Goal: Information Seeking & Learning: Learn about a topic

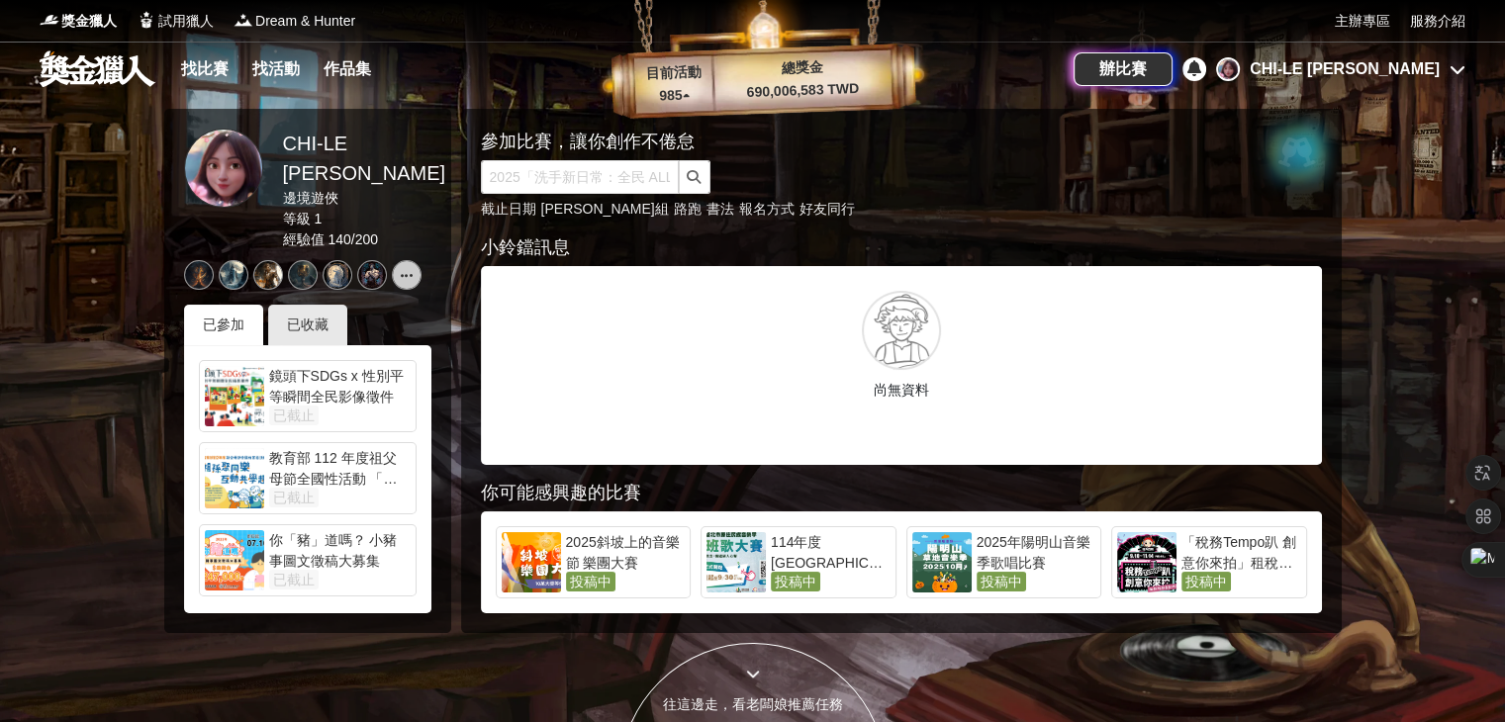
click at [1373, 69] on div "CHI-[GEOGRAPHIC_DATA][PERSON_NAME]" at bounding box center [1344, 69] width 190 height 24
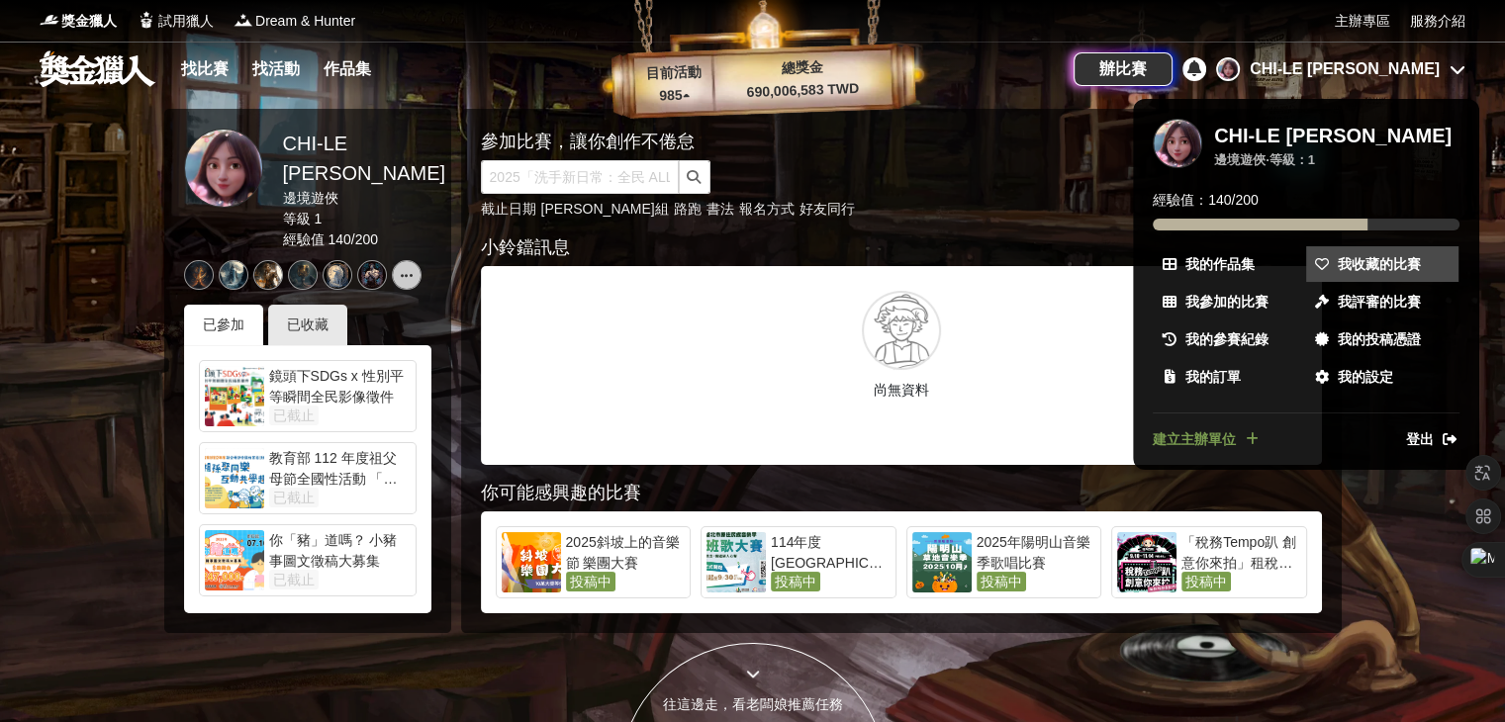
click at [1370, 266] on span "我收藏的比賽" at bounding box center [1378, 264] width 83 height 21
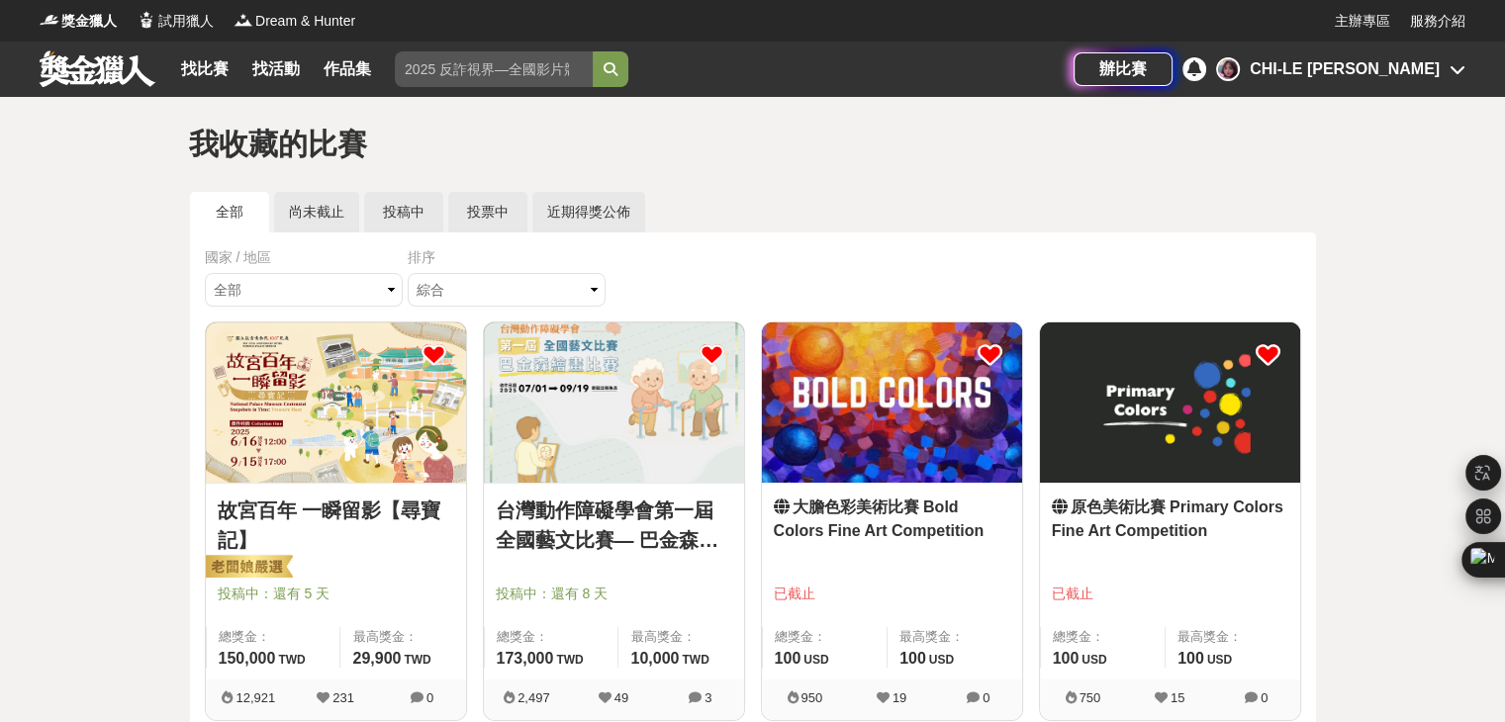
scroll to position [99, 0]
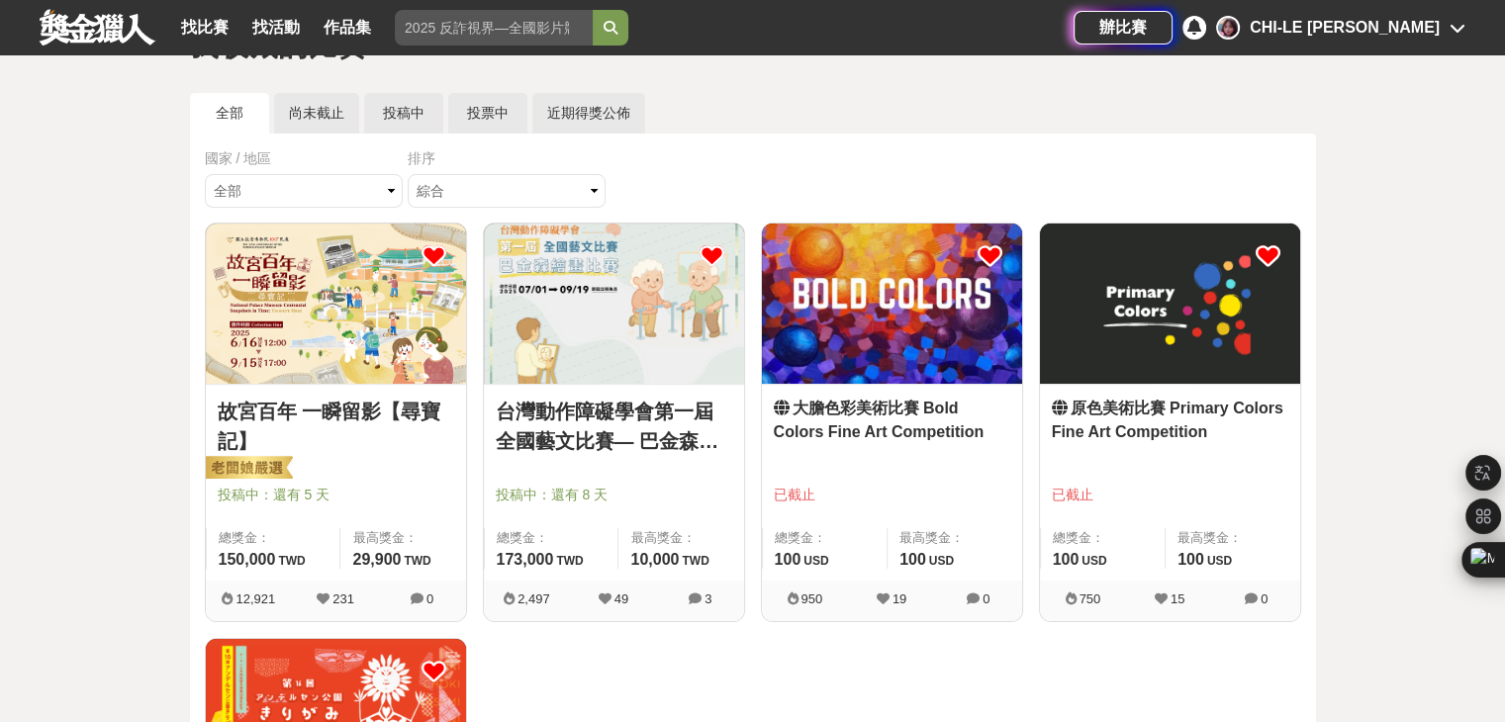
click at [616, 344] on img at bounding box center [614, 304] width 260 height 160
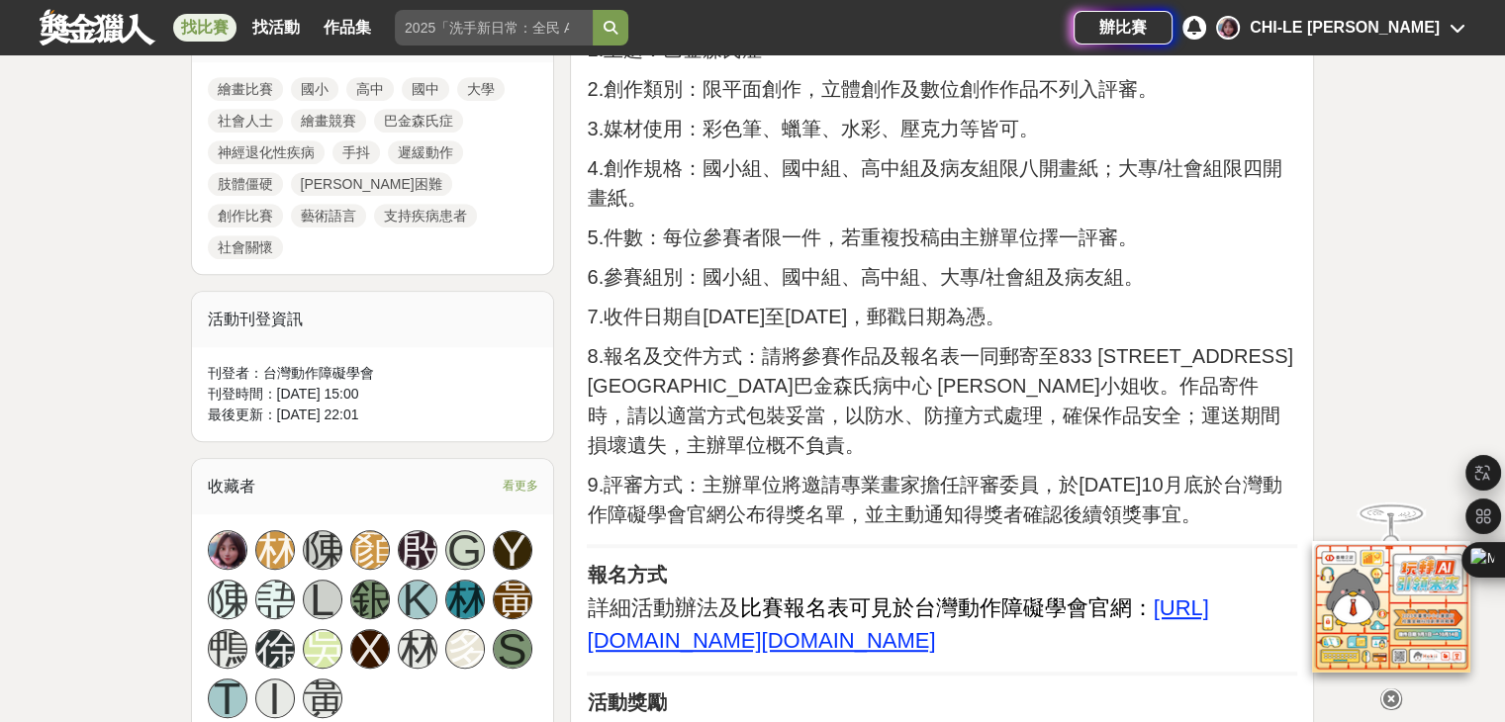
scroll to position [1187, 0]
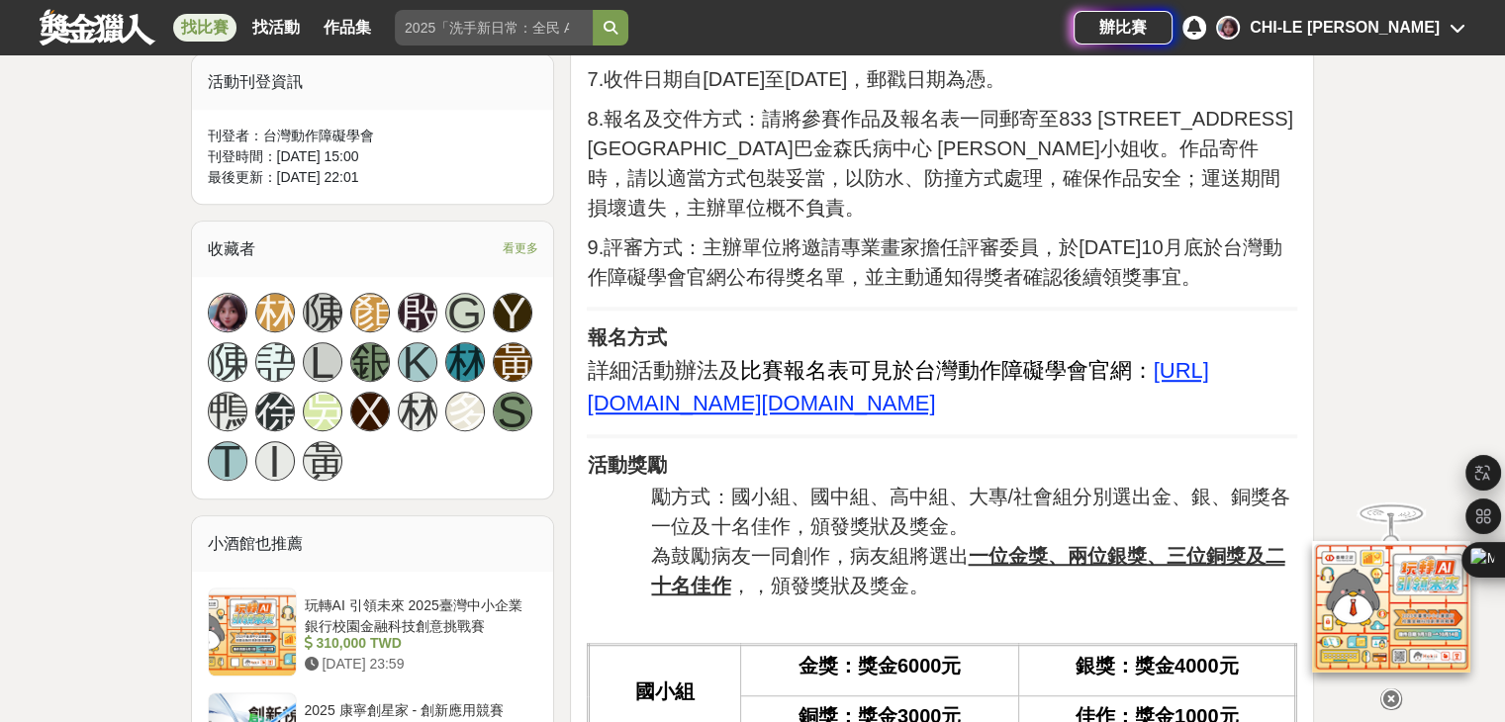
click at [982, 415] on u "https://www.tmds.org.tw/news/info.asp?/338.html" at bounding box center [897, 386] width 621 height 57
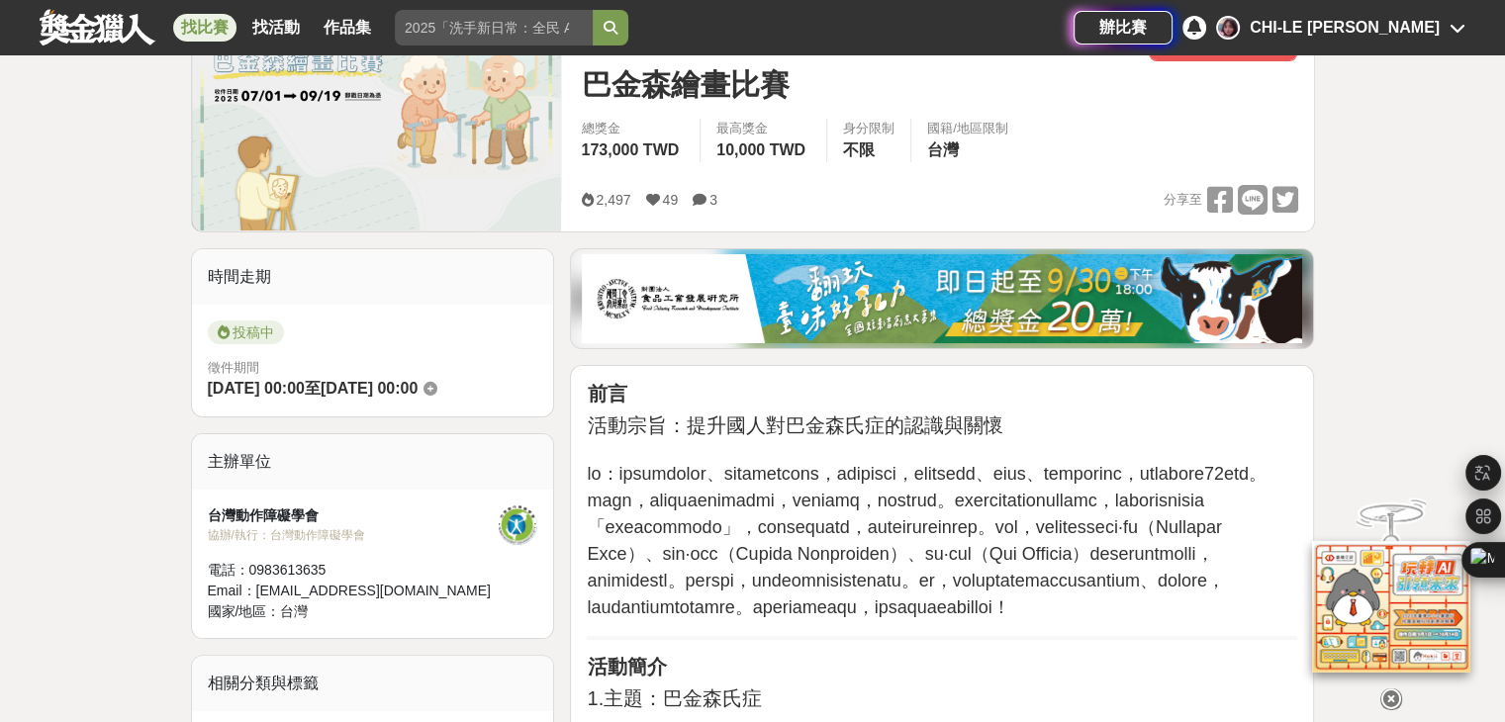
scroll to position [0, 0]
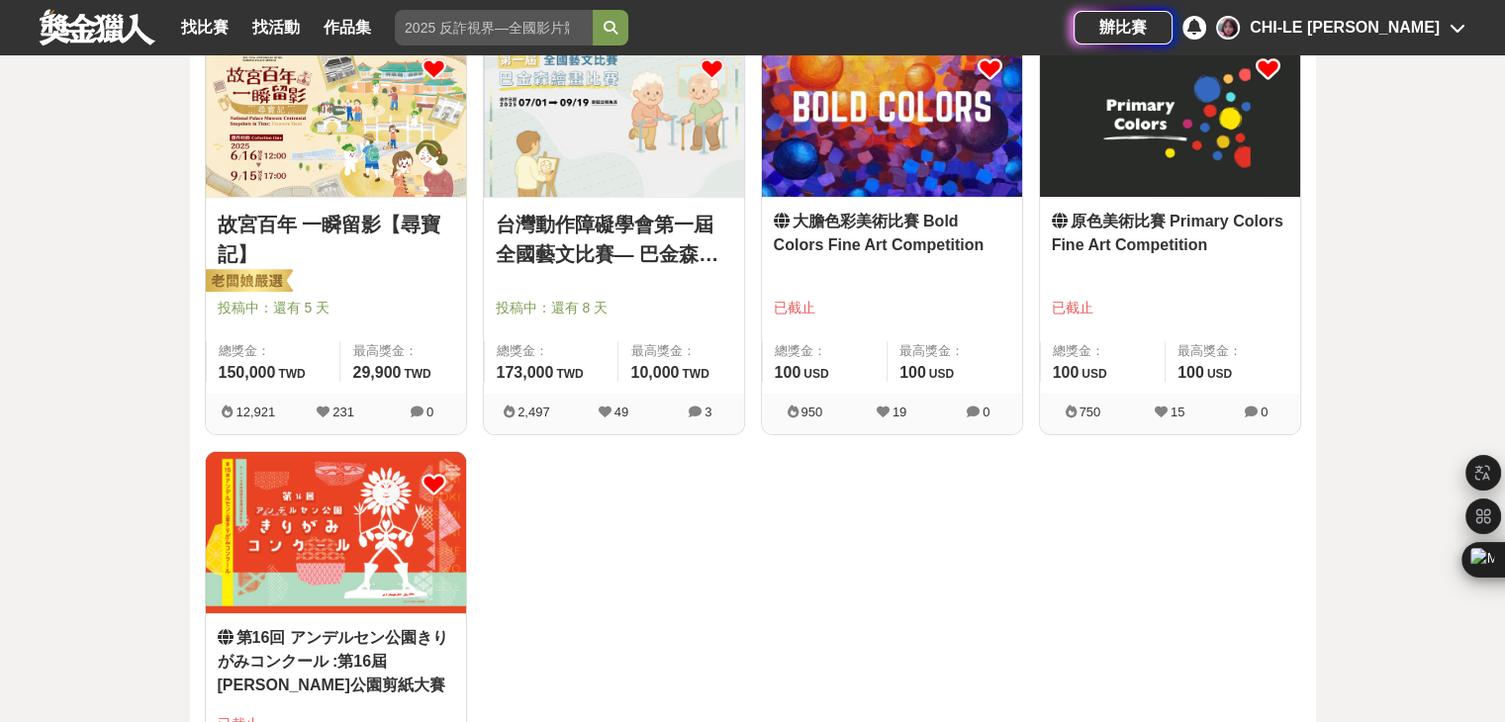
scroll to position [297, 0]
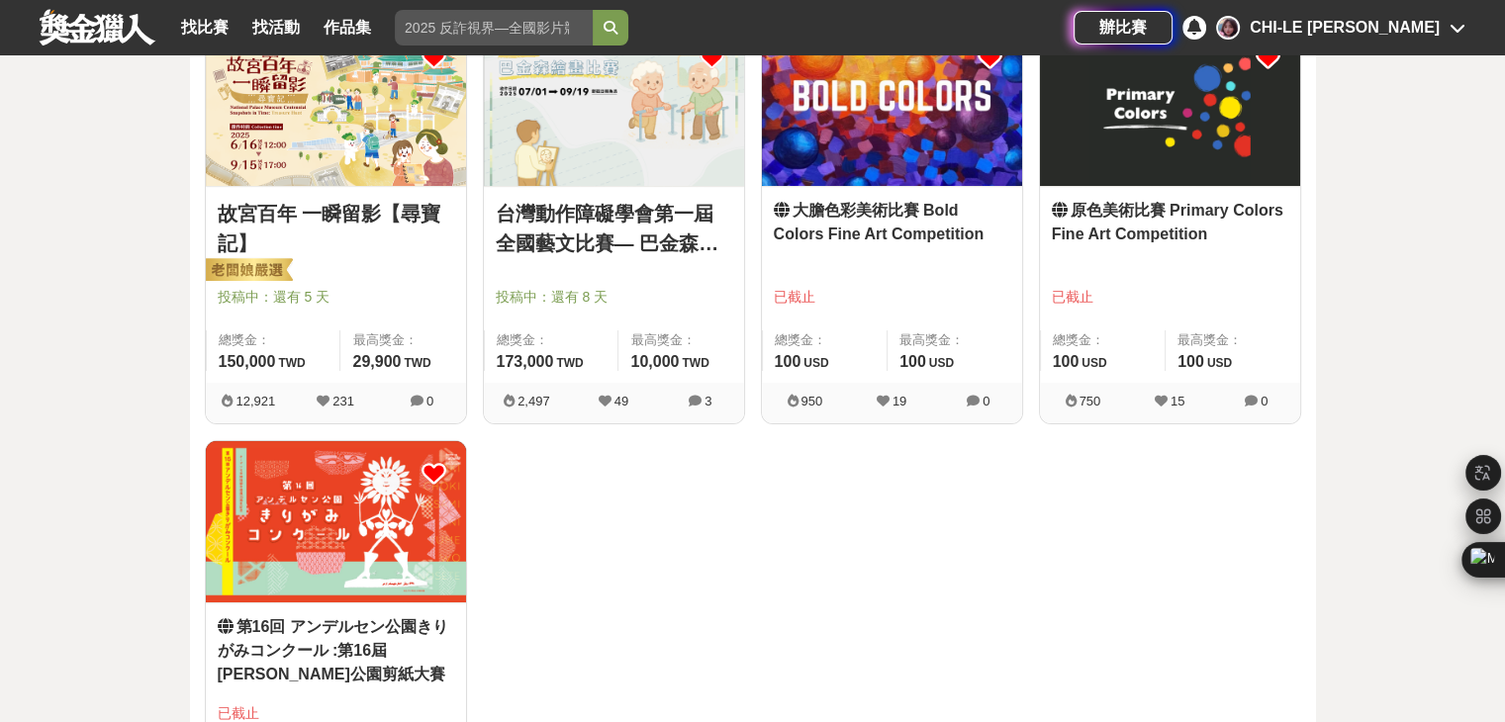
click at [293, 161] on img at bounding box center [336, 106] width 260 height 160
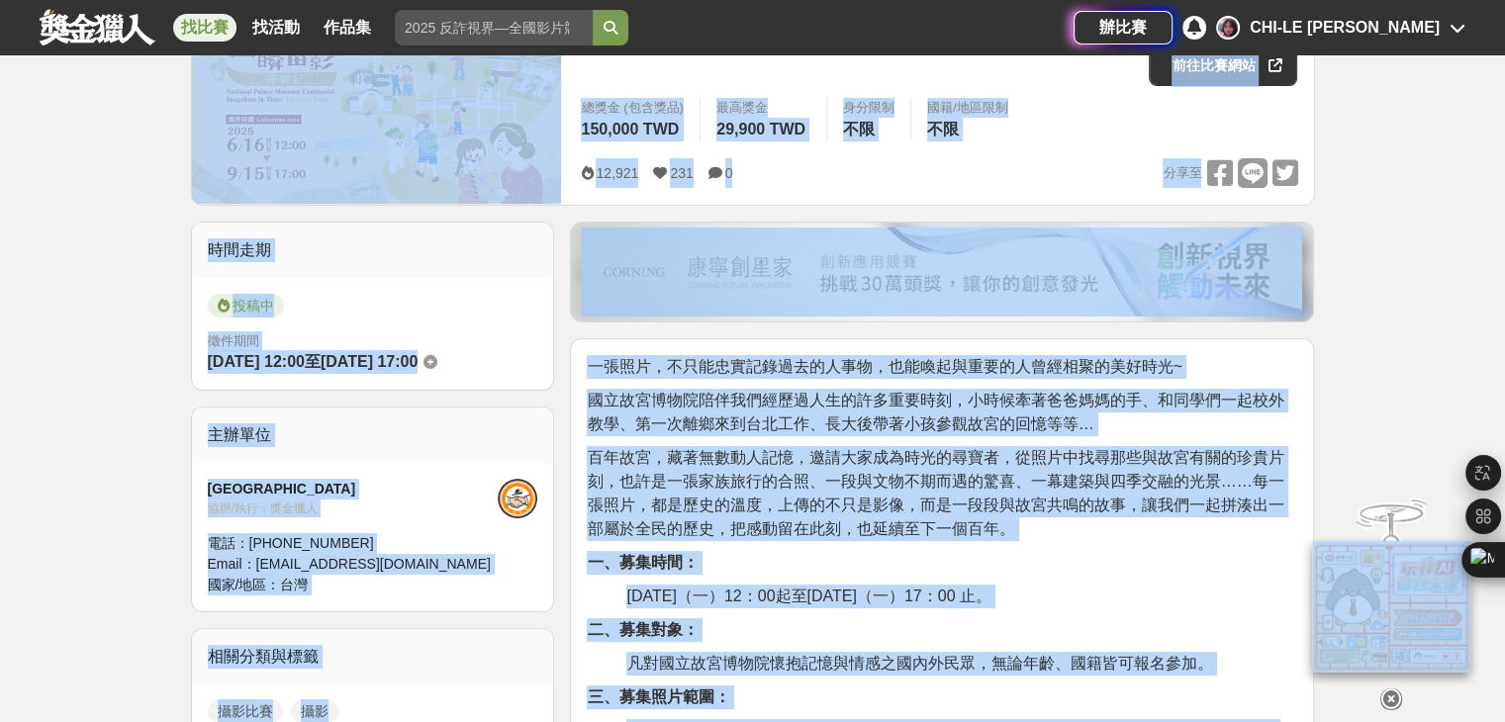
scroll to position [396, 0]
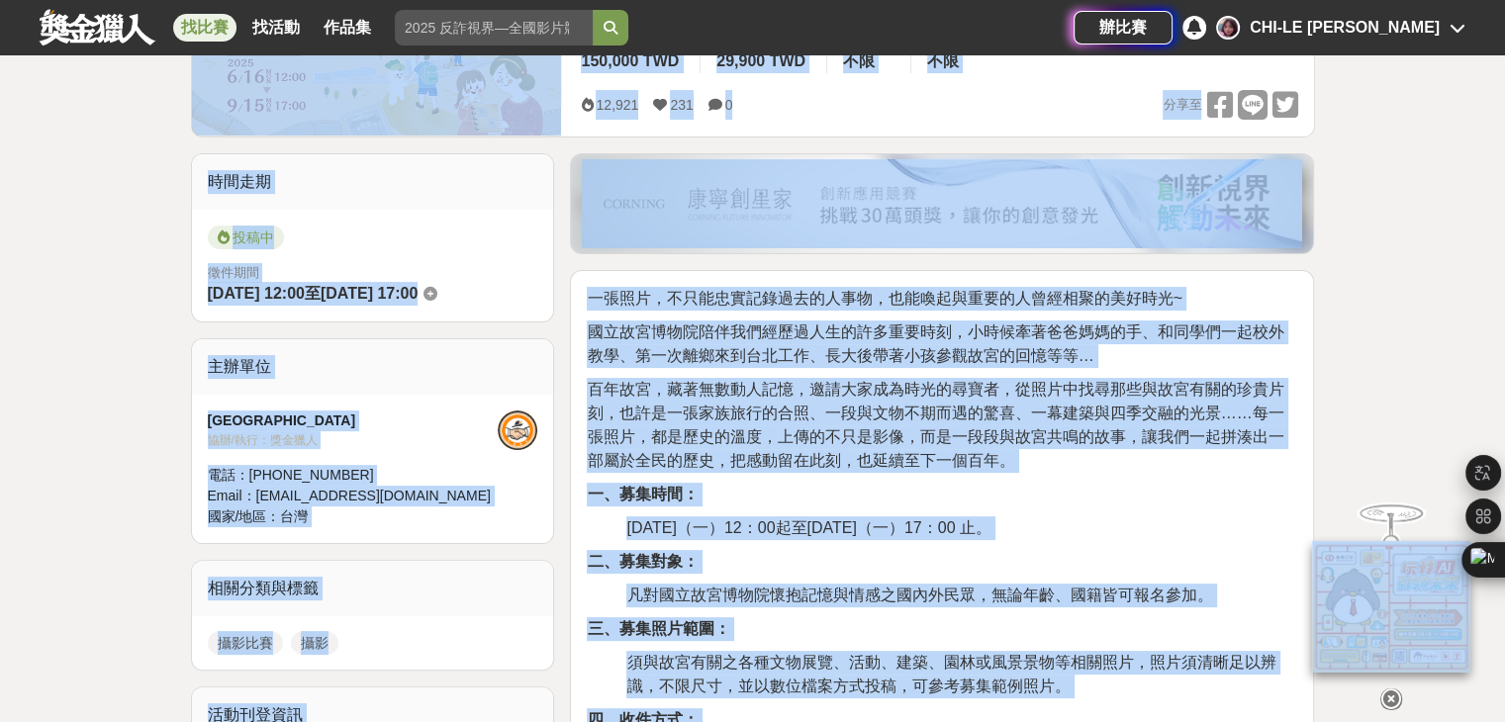
click at [1182, 486] on p "一、募集時間：" at bounding box center [942, 495] width 710 height 24
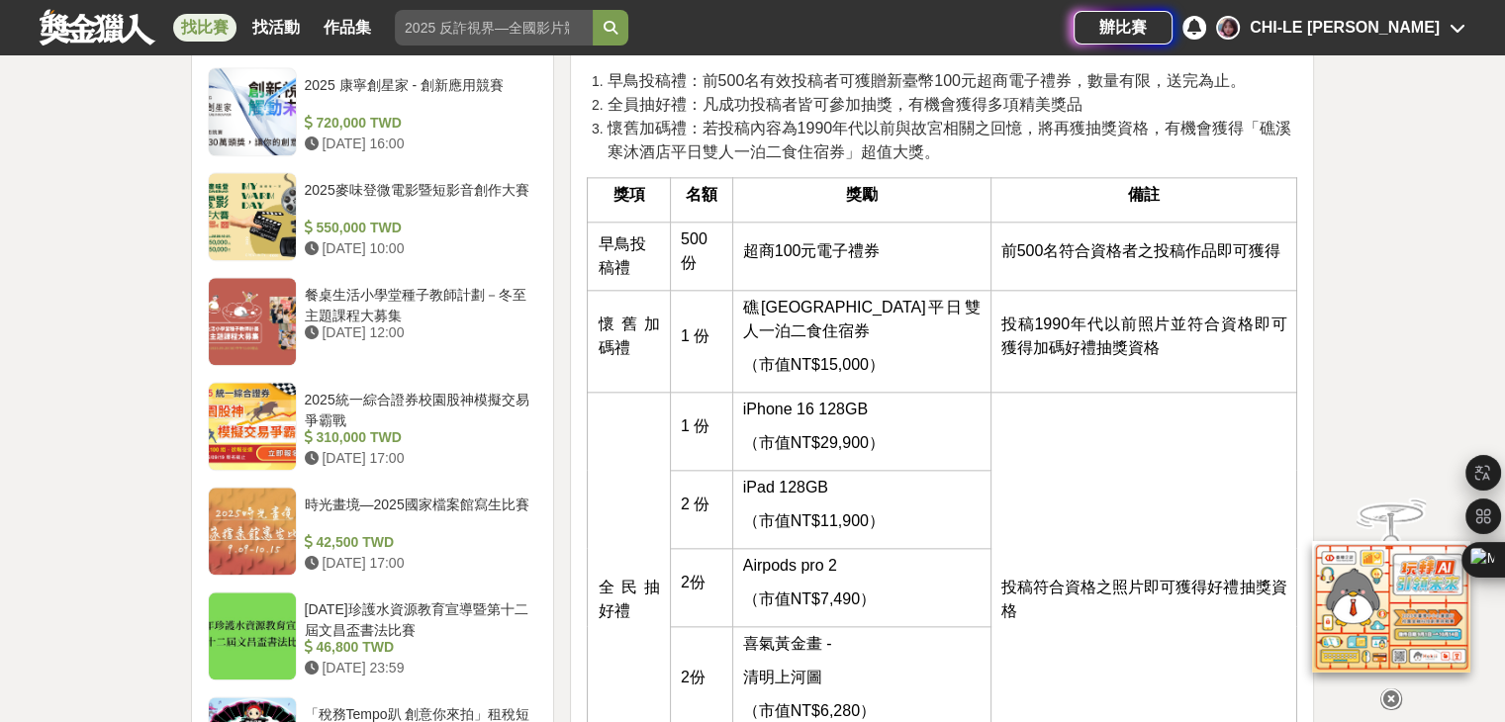
scroll to position [2077, 0]
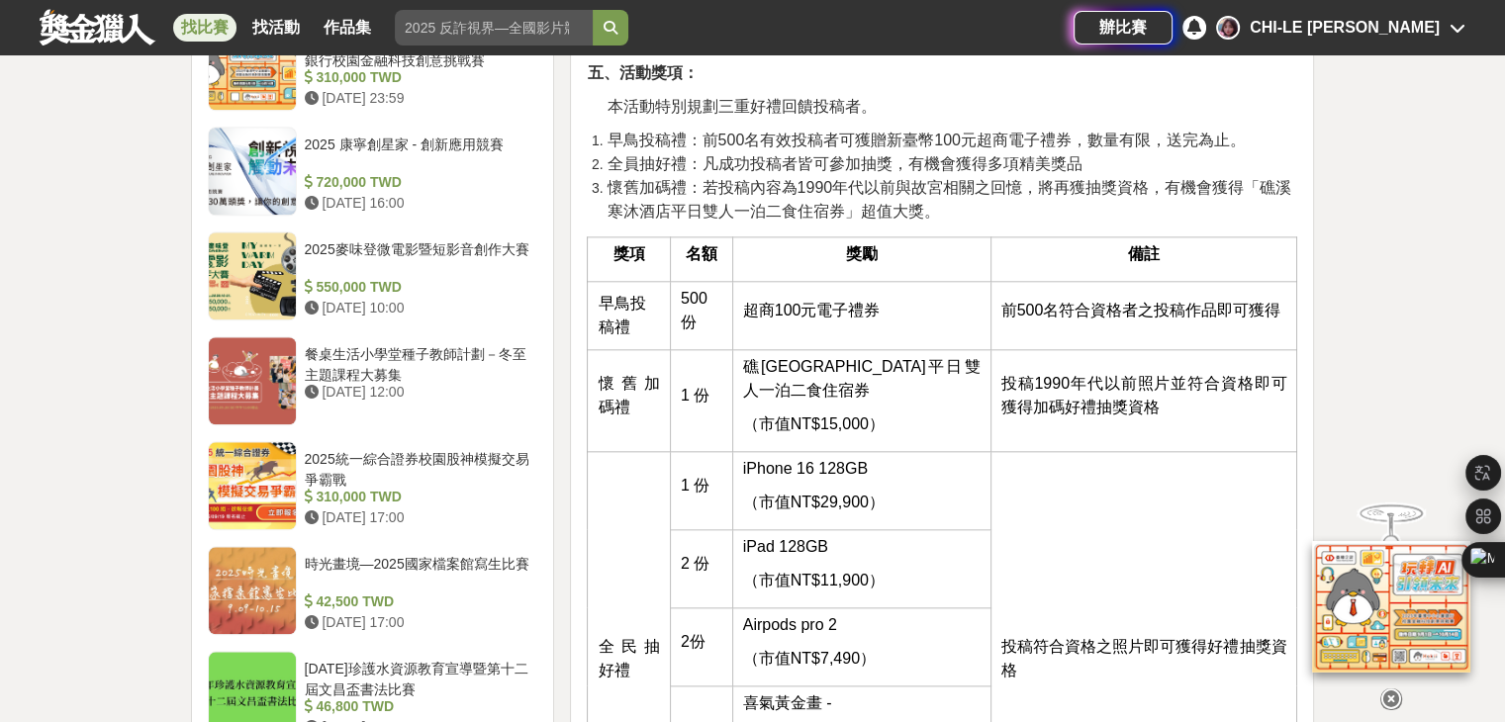
click at [1168, 426] on td "投稿1990年代以前照片並符合資格即可獲得加碼好禮抽獎資格" at bounding box center [1143, 400] width 307 height 102
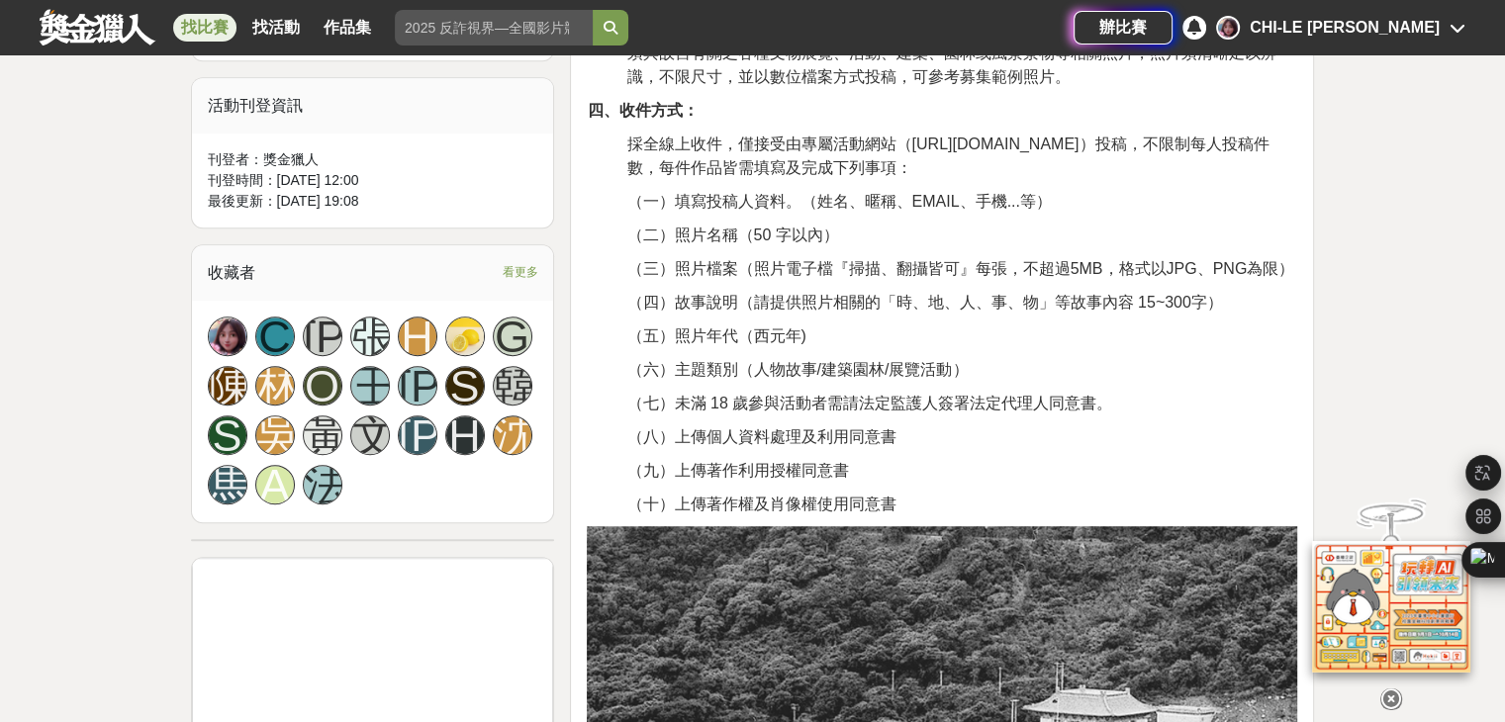
scroll to position [989, 0]
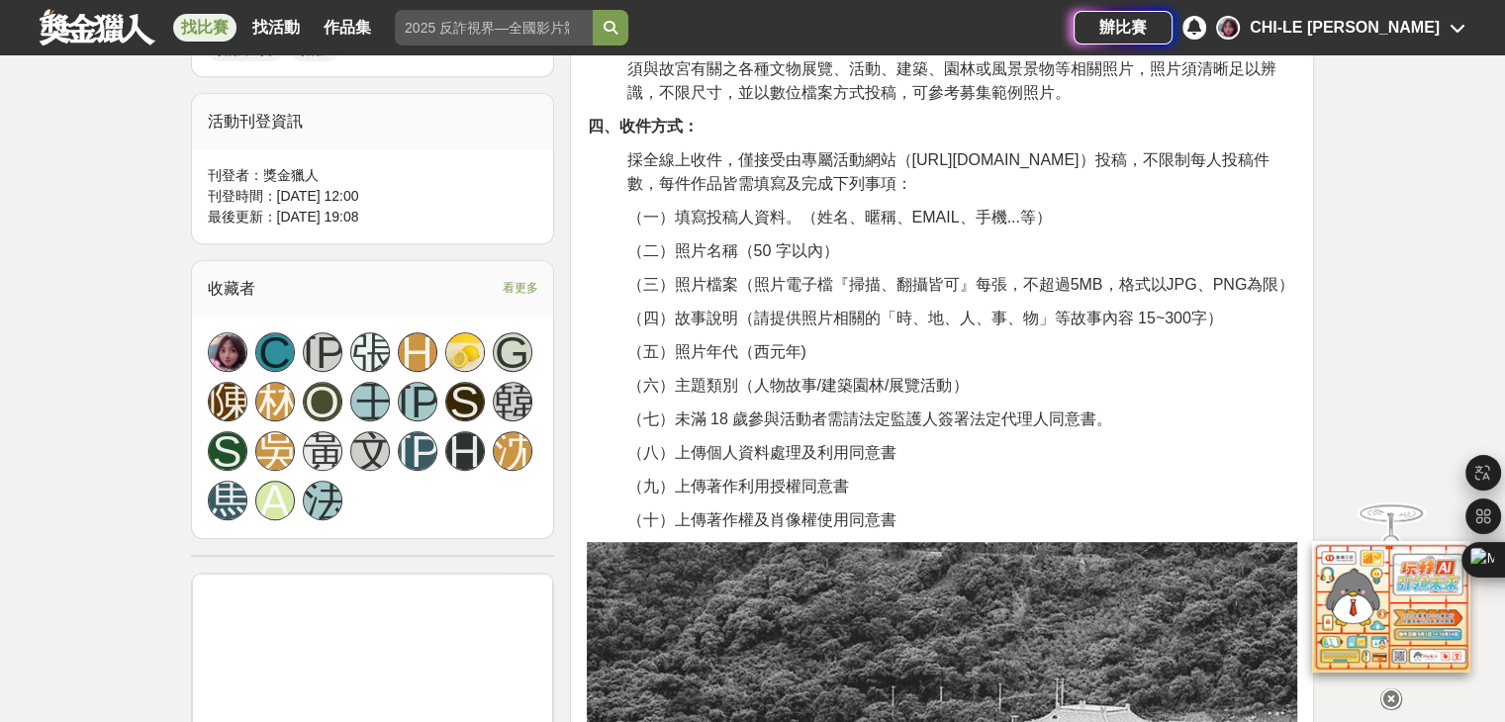
click at [521, 282] on span "看更多" at bounding box center [520, 288] width 36 height 22
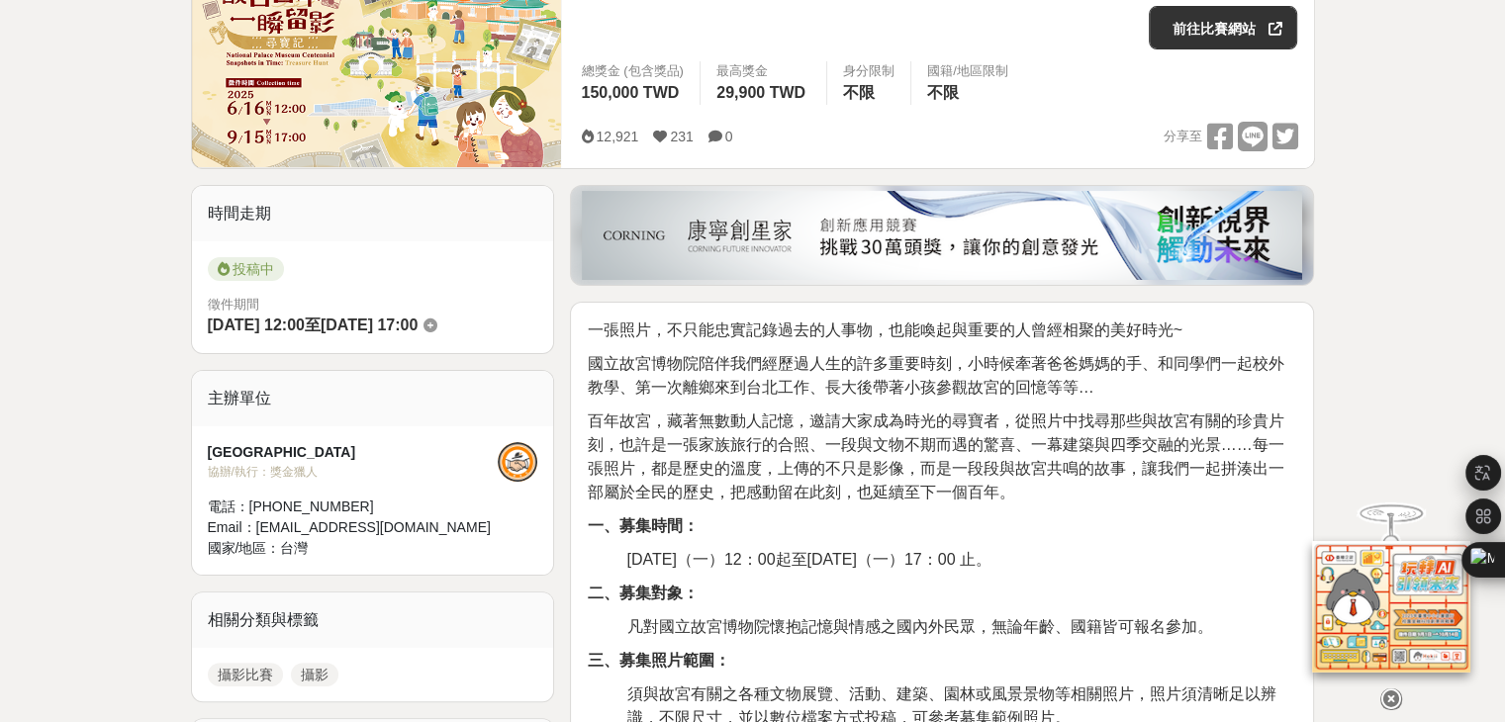
scroll to position [0, 0]
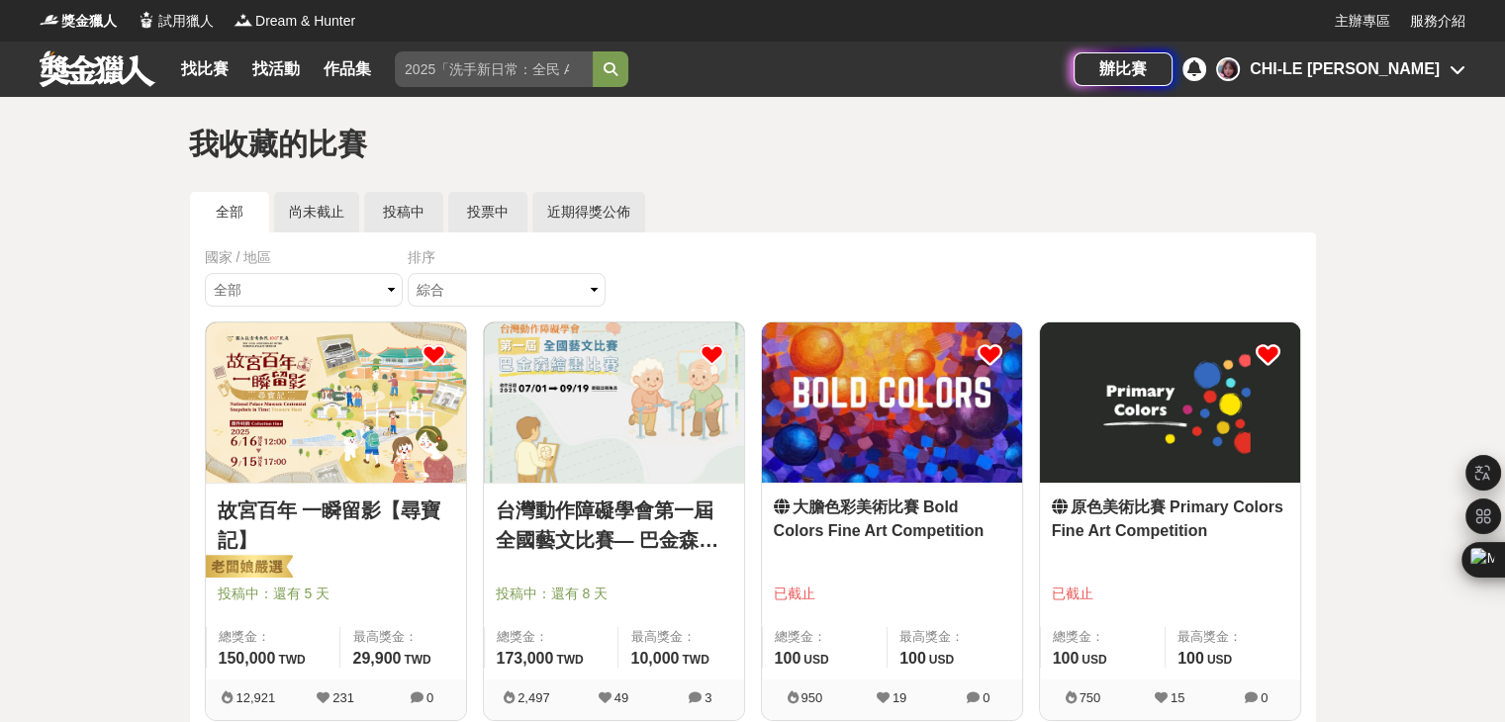
click at [316, 428] on img at bounding box center [336, 402] width 260 height 160
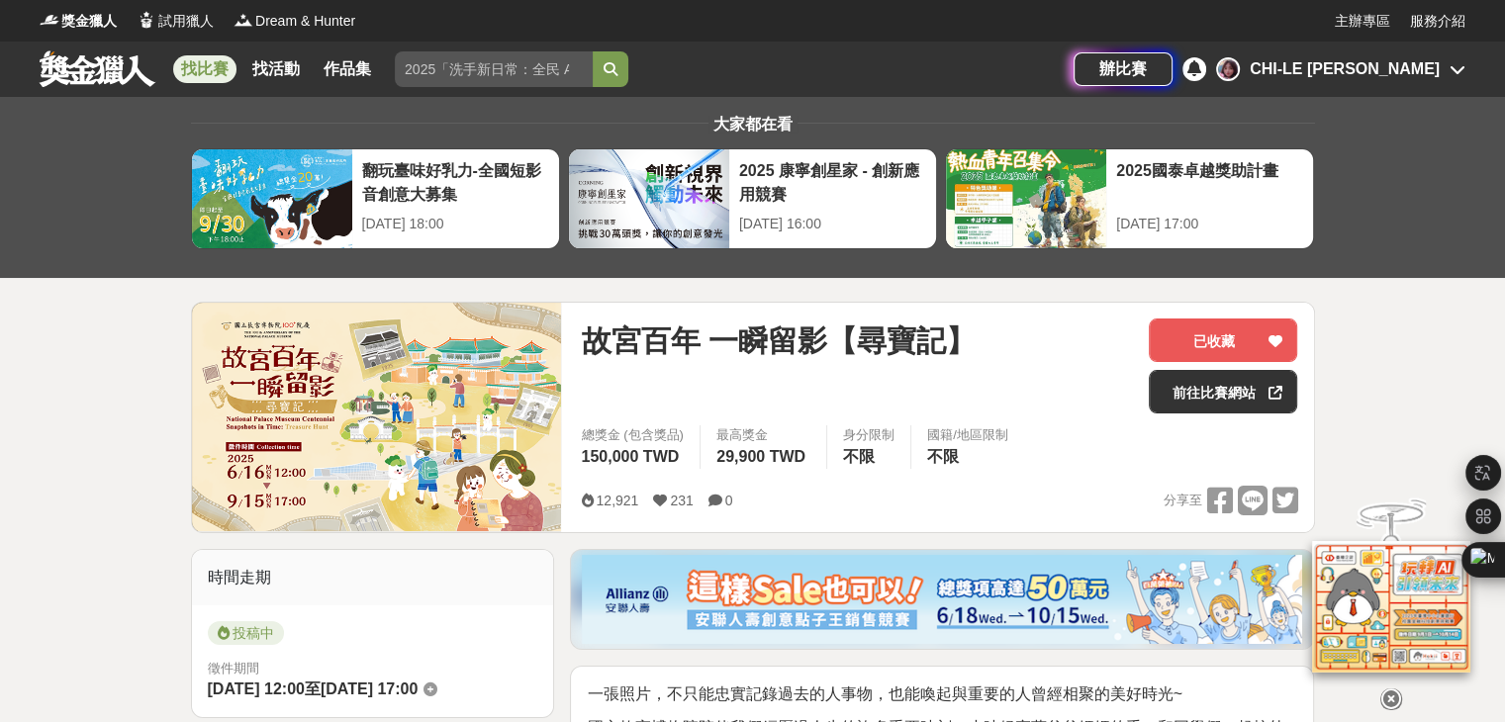
click at [1388, 70] on div "CHI-LE [PERSON_NAME]" at bounding box center [1344, 69] width 190 height 24
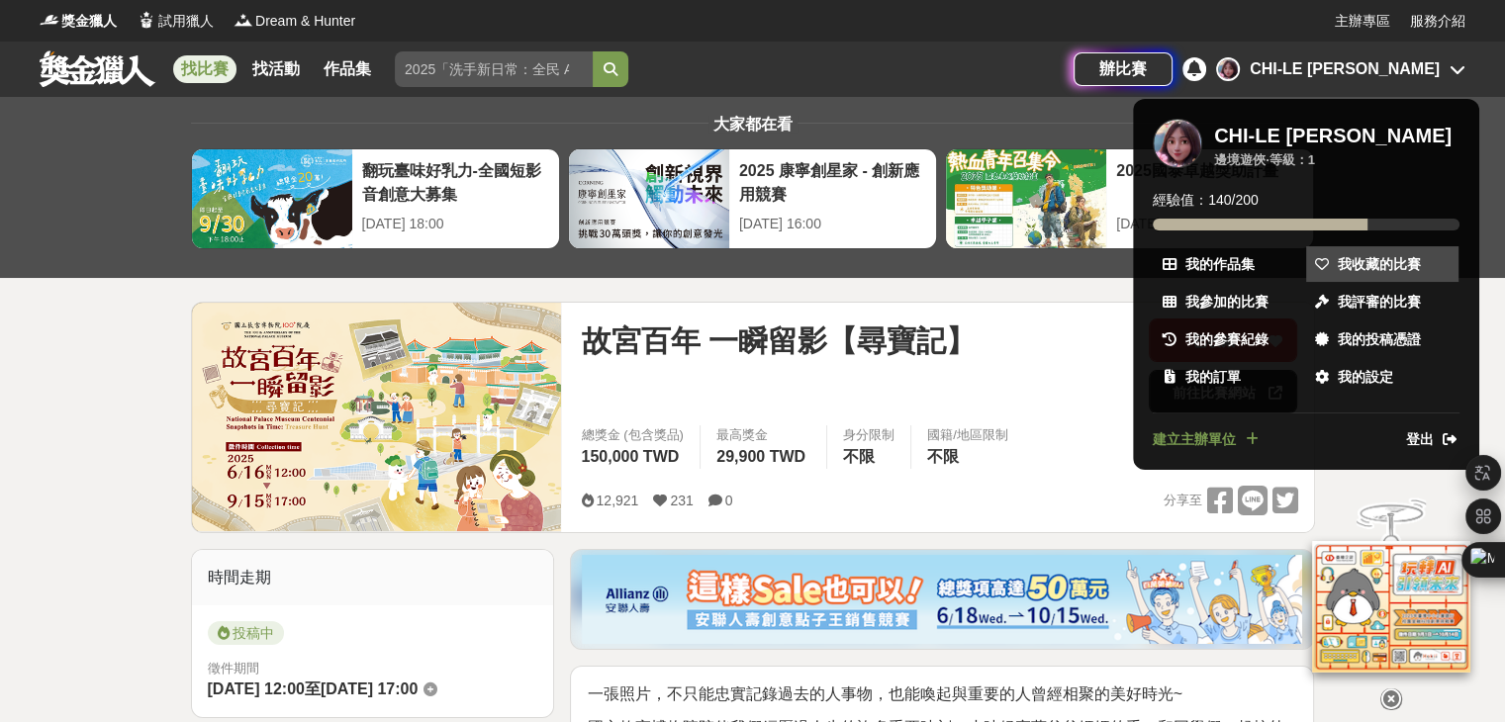
click at [1372, 248] on link "我收藏的比賽" at bounding box center [1382, 264] width 152 height 36
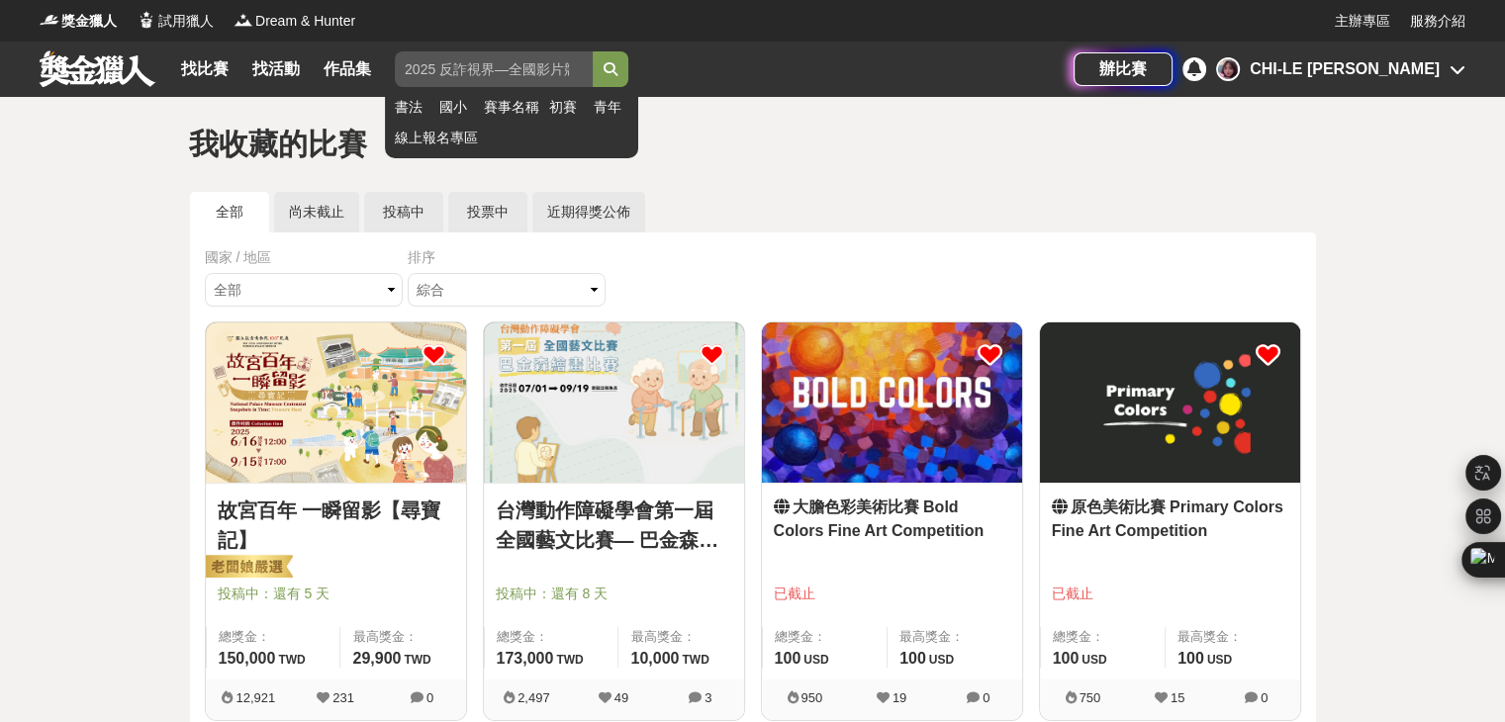
click at [479, 67] on input "search" at bounding box center [494, 69] width 198 height 36
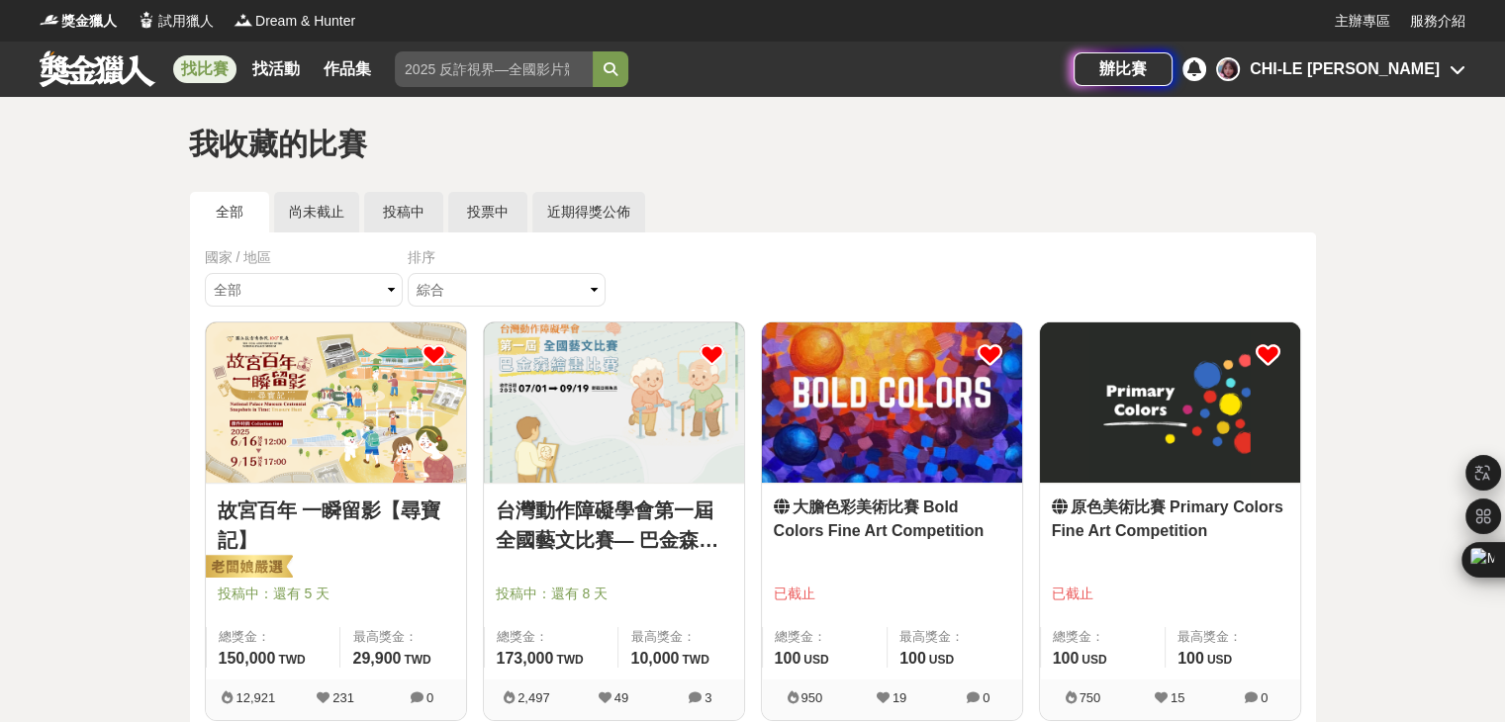
click at [191, 67] on link "找比賽" at bounding box center [204, 69] width 63 height 28
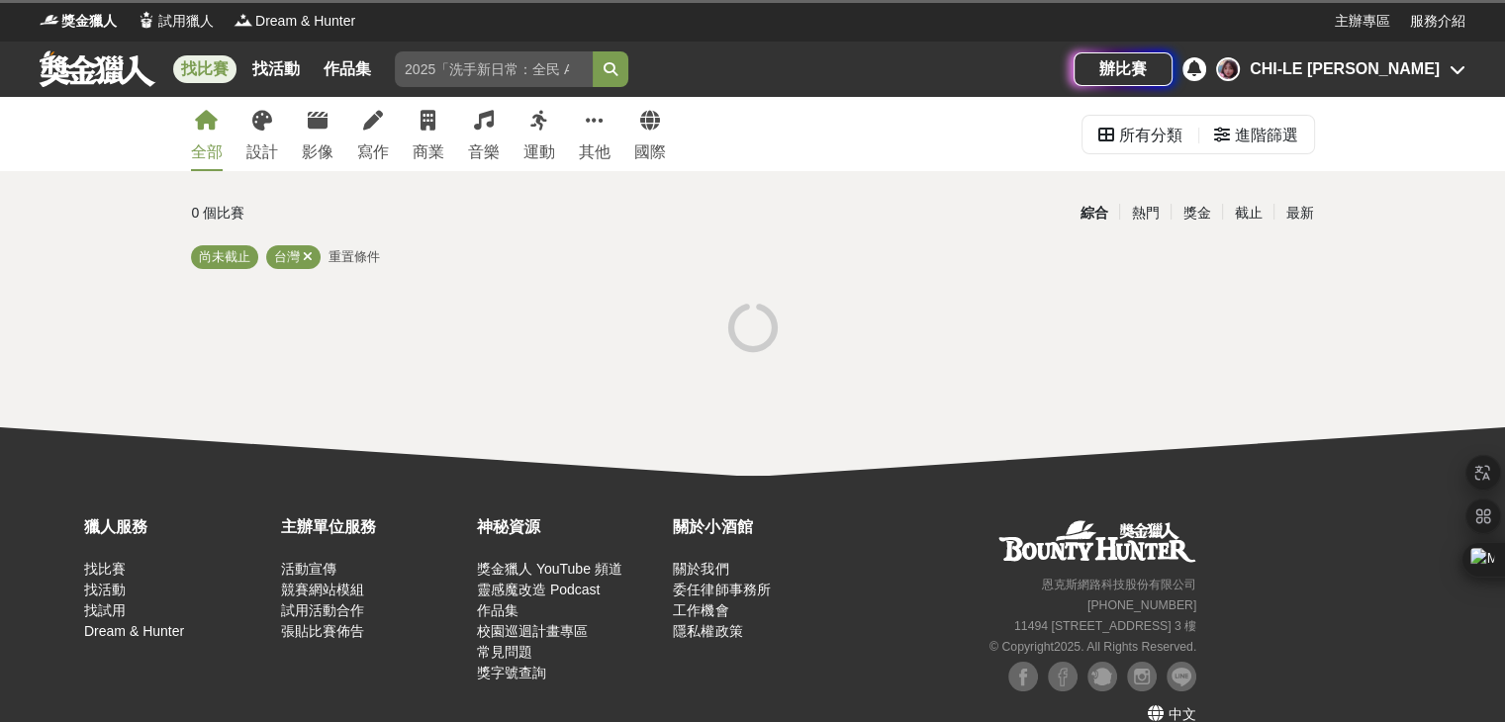
click at [191, 67] on link "找比賽" at bounding box center [204, 69] width 63 height 28
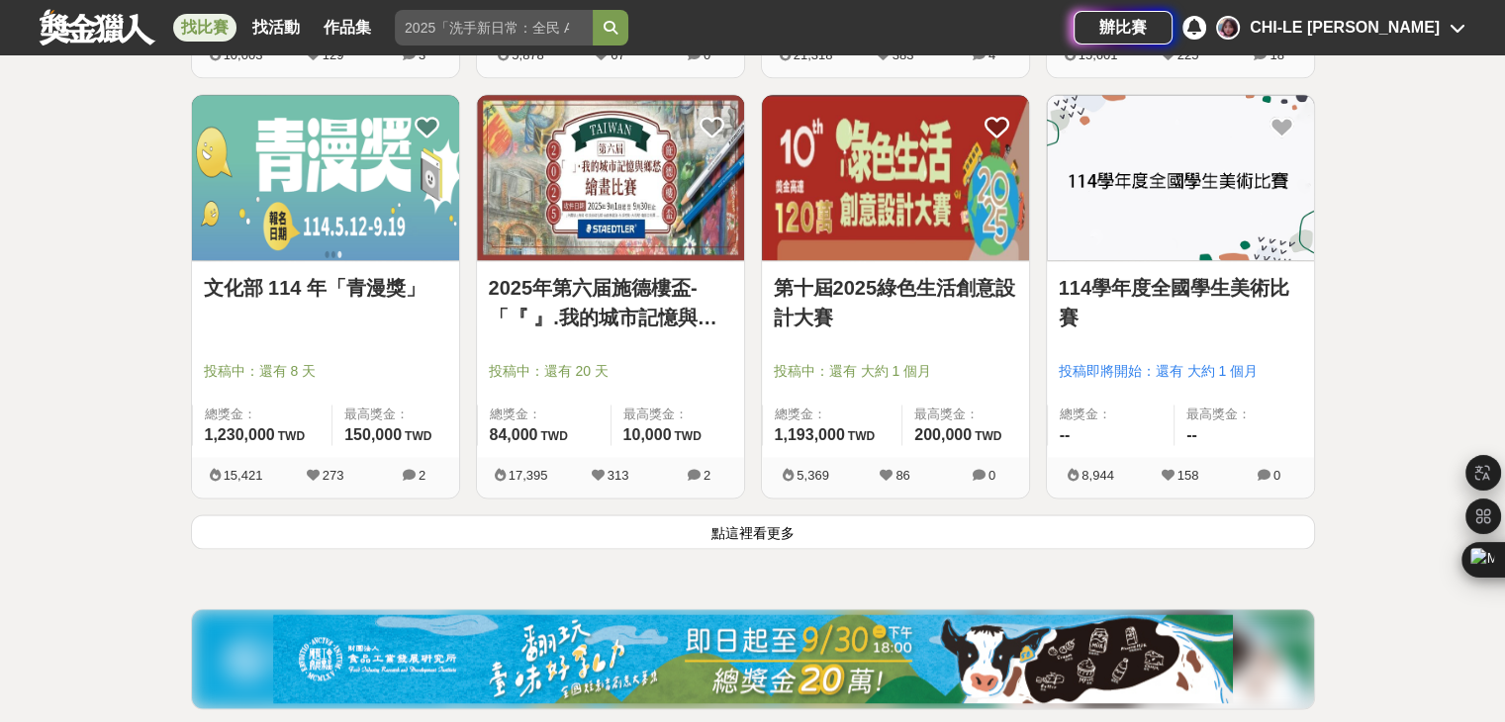
scroll to position [2671, 0]
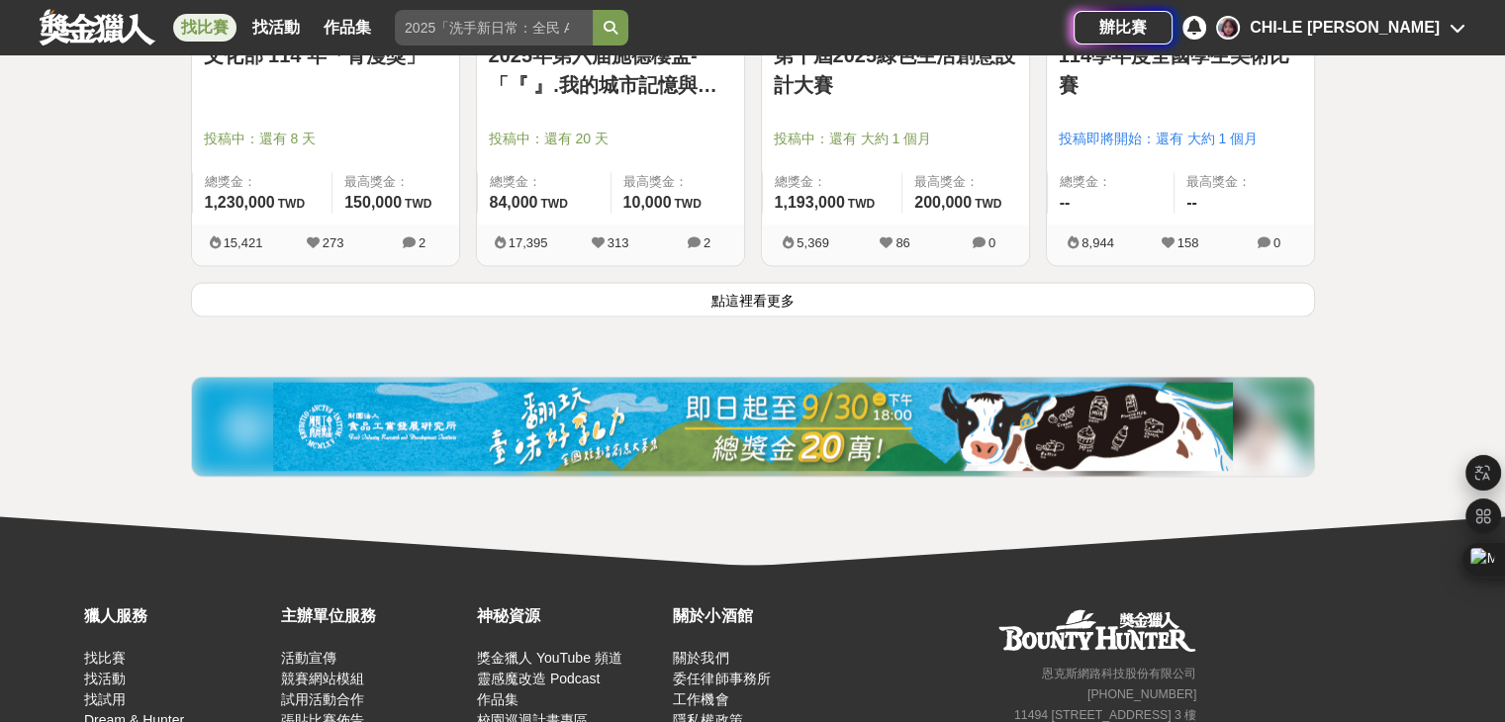
click at [827, 301] on button "點這裡看更多" at bounding box center [753, 299] width 1124 height 35
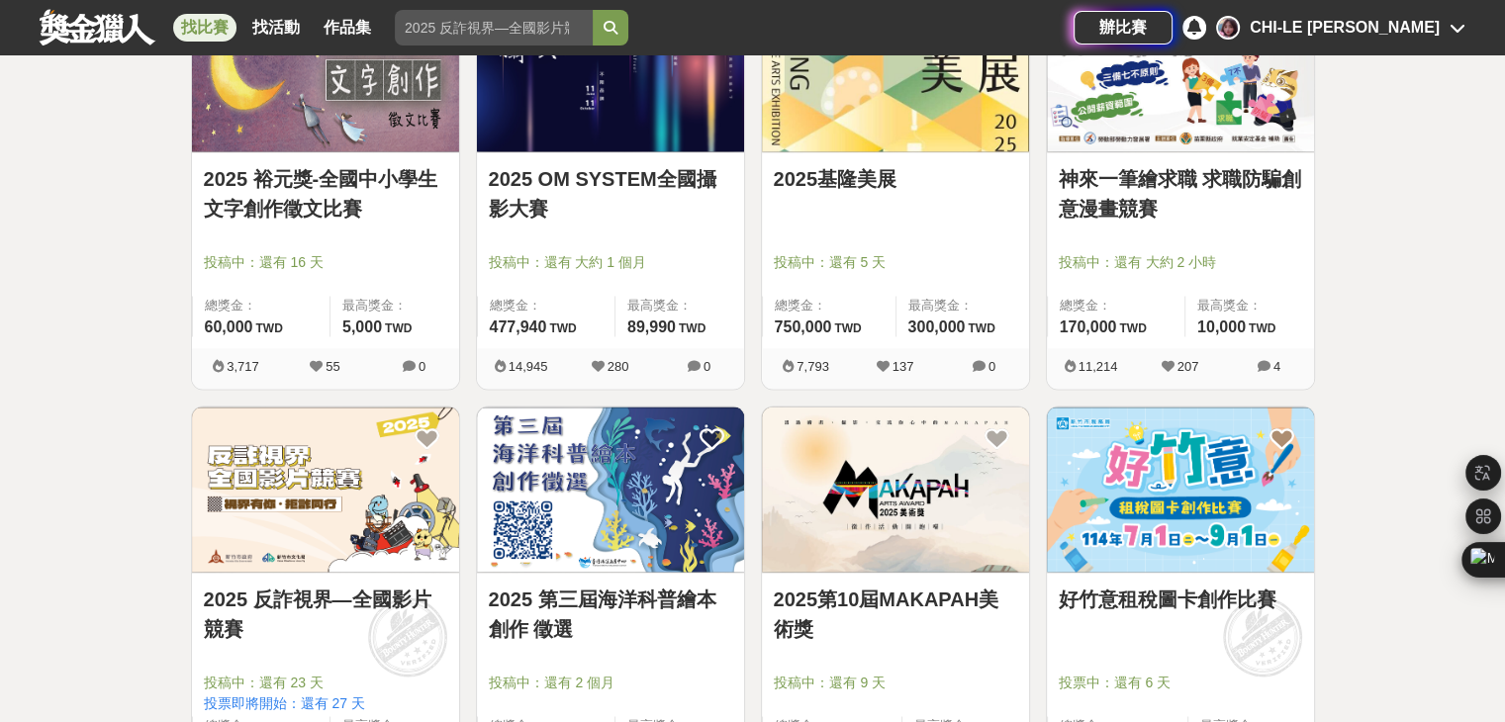
scroll to position [2968, 0]
click at [993, 428] on icon at bounding box center [996, 437] width 25 height 25
click at [990, 434] on icon at bounding box center [996, 437] width 25 height 25
click at [894, 504] on img at bounding box center [895, 488] width 267 height 165
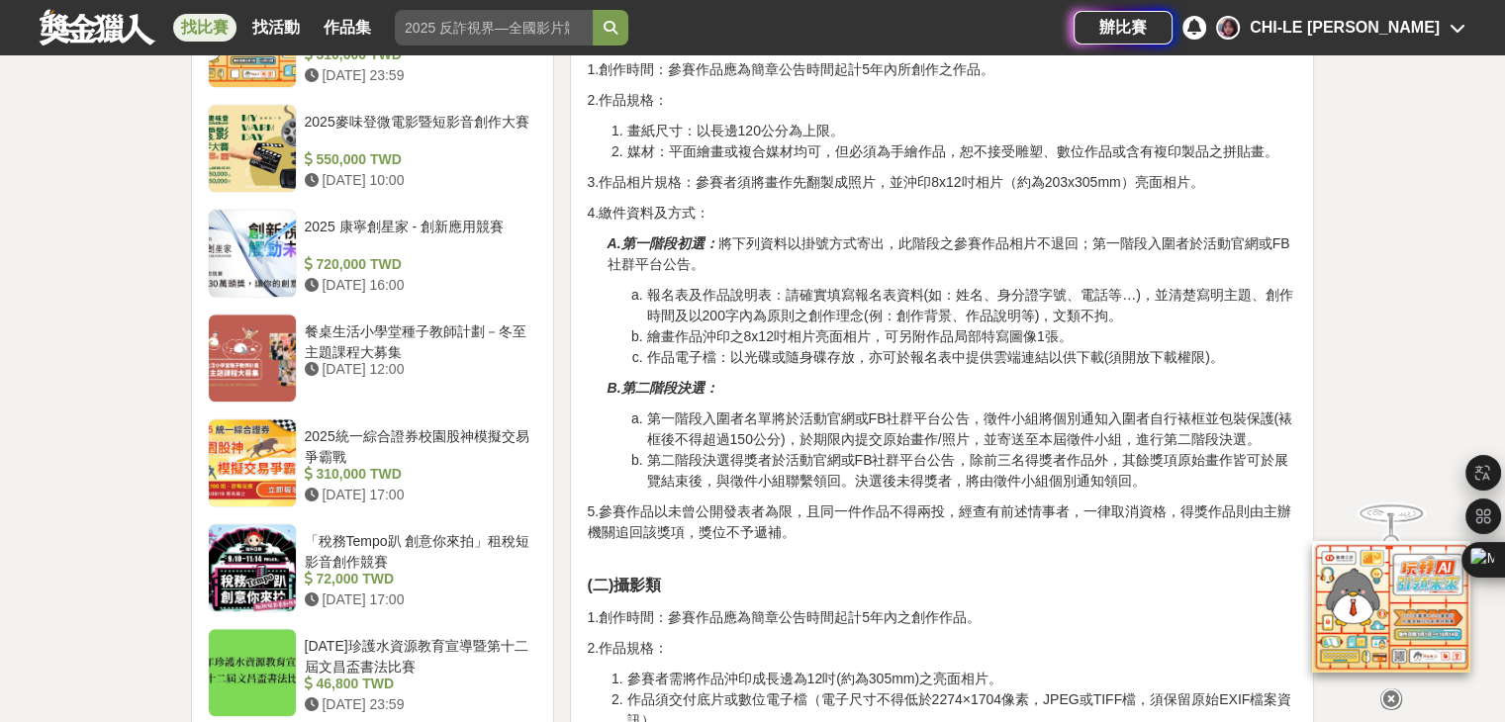
scroll to position [1781, 0]
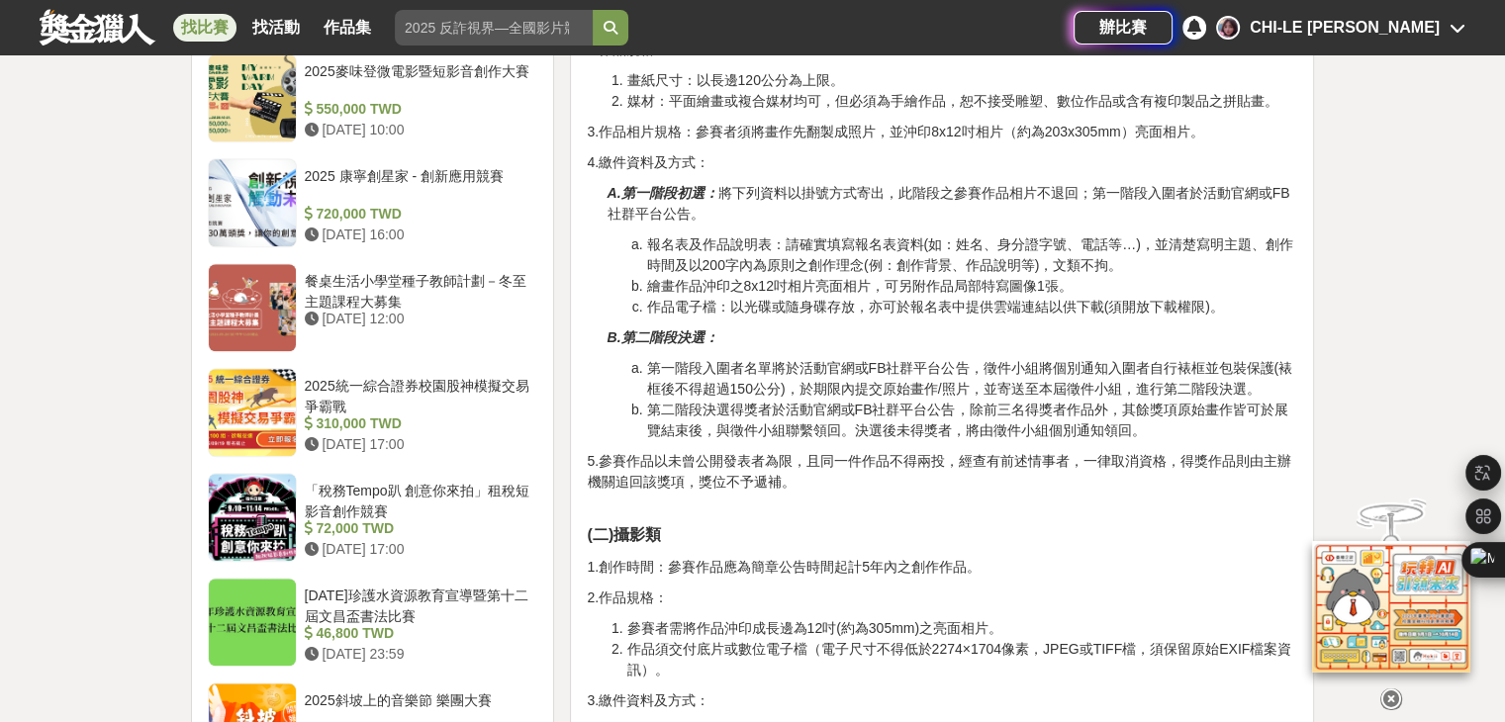
click at [954, 183] on p "A.第一階段初選： 將下列資料以掛號方式寄出，此階段之參賽作品相片不退回；第一階段入圍者於活動官網或FB社群平台公告。" at bounding box center [951, 204] width 690 height 42
click at [1050, 183] on p "A.第一階段初選： 將下列資料以掛號方式寄出，此階段之參賽作品相片不退回；第一階段入圍者於活動官網或FB社群平台公告。" at bounding box center [951, 204] width 690 height 42
click at [1149, 183] on p "A.第一階段初選： 將下列資料以掛號方式寄出，此階段之參賽作品相片不退回；第一階段入圍者於活動官網或FB社群平台公告。" at bounding box center [951, 204] width 690 height 42
click at [835, 234] on li "報名表及作品說明表：請確實填寫報名表資料(如：姓名、身分證字號、電話等…)，並清楚寫明主題、創作時間及以200字內為原則之創作理念(例：創作背景、作品說明等)…" at bounding box center [971, 255] width 651 height 42
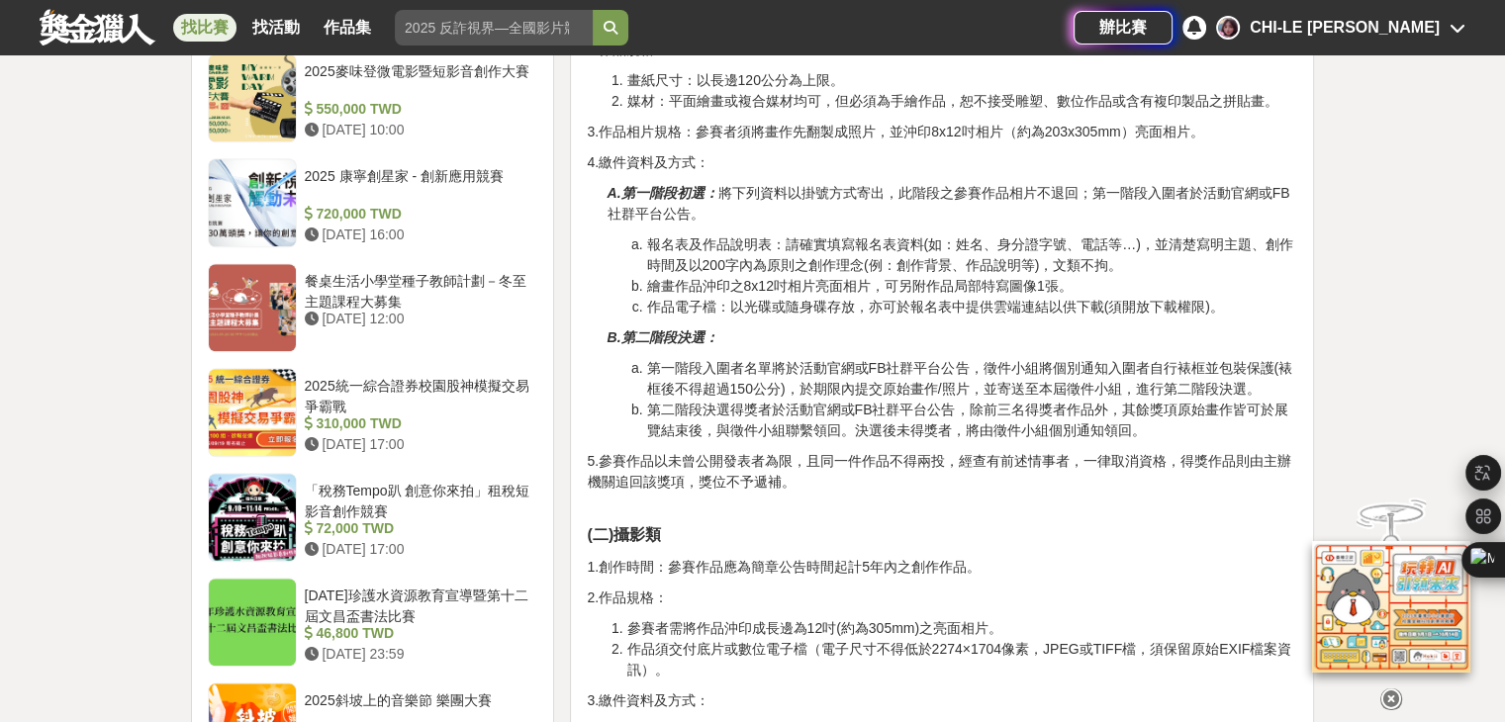
click at [735, 235] on li "報名表及作品說明表：請確實填寫報名表資料(如：姓名、身分證字號、電話等…)，並清楚寫明主題、創作時間及以200字內為原則之創作理念(例：創作背景、作品說明等)…" at bounding box center [971, 255] width 651 height 42
click at [977, 240] on li "報名表及作品說明表：請確實填寫報名表資料(如：姓名、身分證字號、電話等…)，並清楚寫明主題、創作時間及以200字內為原則之創作理念(例：創作背景、作品說明等)…" at bounding box center [971, 255] width 651 height 42
click at [788, 276] on li "繪畫作品沖印之8x12吋相片亮面相片，可另附作品局部特寫圖像1張。" at bounding box center [971, 286] width 651 height 21
click at [943, 276] on li "繪畫作品沖印之8x12吋相片亮面相片，可另附作品局部特寫圖像1張。" at bounding box center [971, 286] width 651 height 21
click at [713, 297] on li "作品電子檔：以光碟或隨身碟存放，亦可於報名表中提供雲端連結以供下載(須開放下載權限)。" at bounding box center [971, 307] width 651 height 21
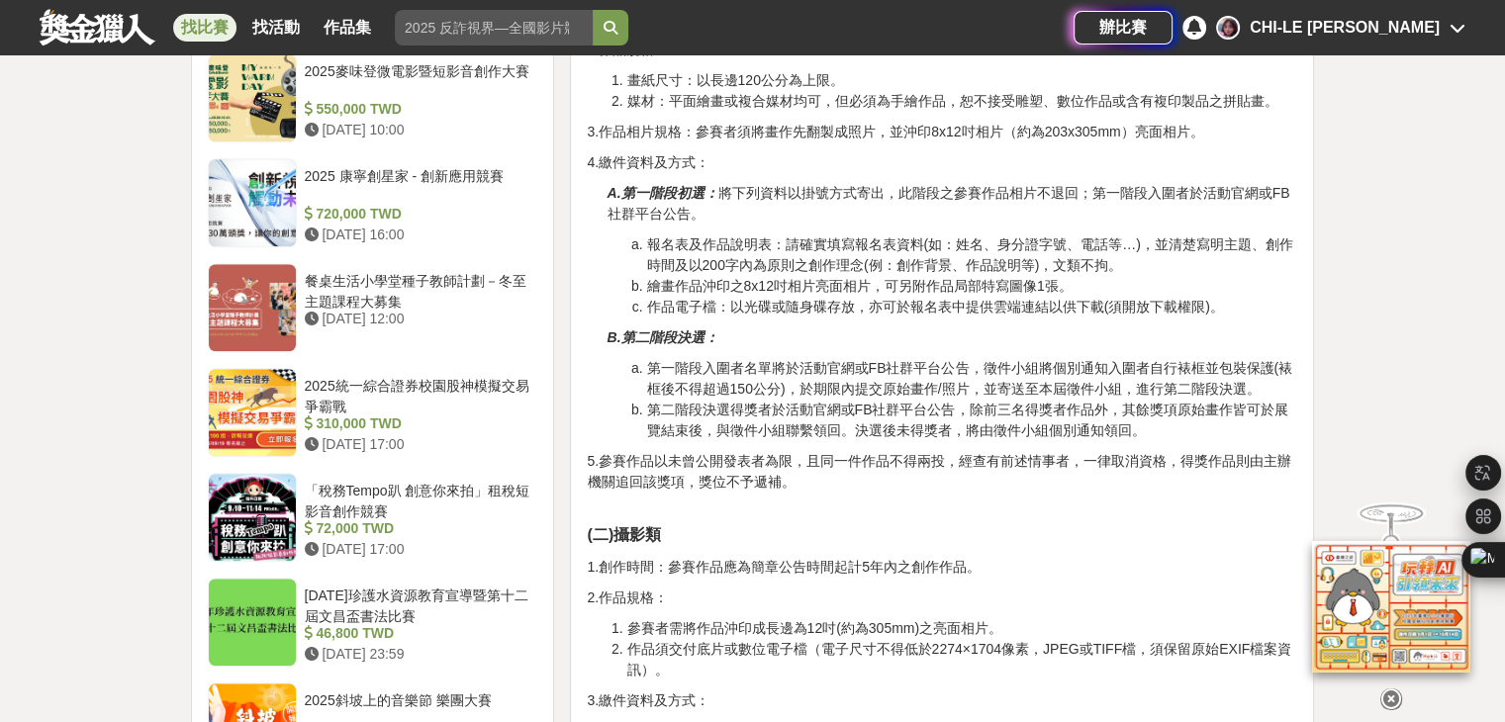
click at [827, 297] on li "作品電子檔：以光碟或隨身碟存放，亦可於報名表中提供雲端連結以供下載(須開放下載權限)。" at bounding box center [971, 307] width 651 height 21
click at [1023, 297] on li "作品電子檔：以光碟或隨身碟存放，亦可於報名表中提供雲端連結以供下載(須開放下載權限)。" at bounding box center [971, 307] width 651 height 21
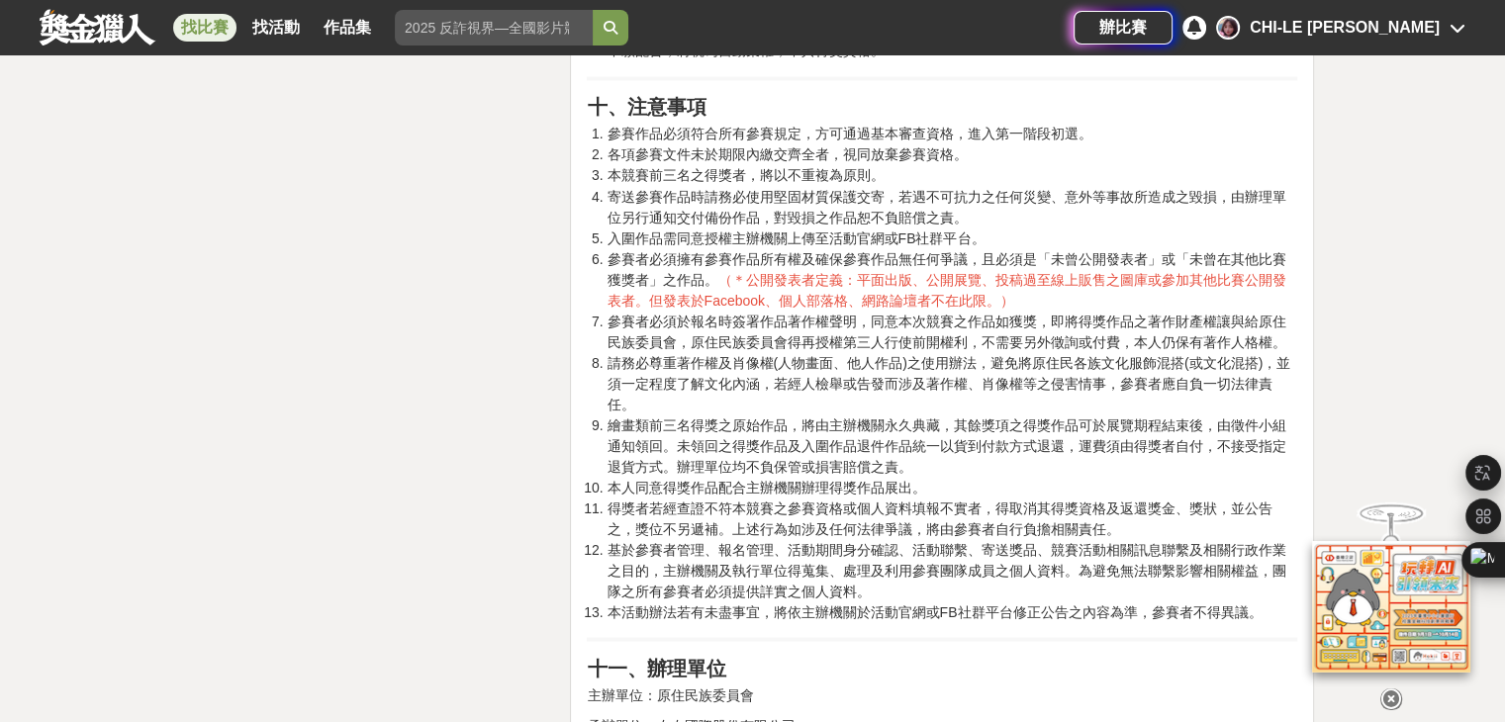
scroll to position [3858, 0]
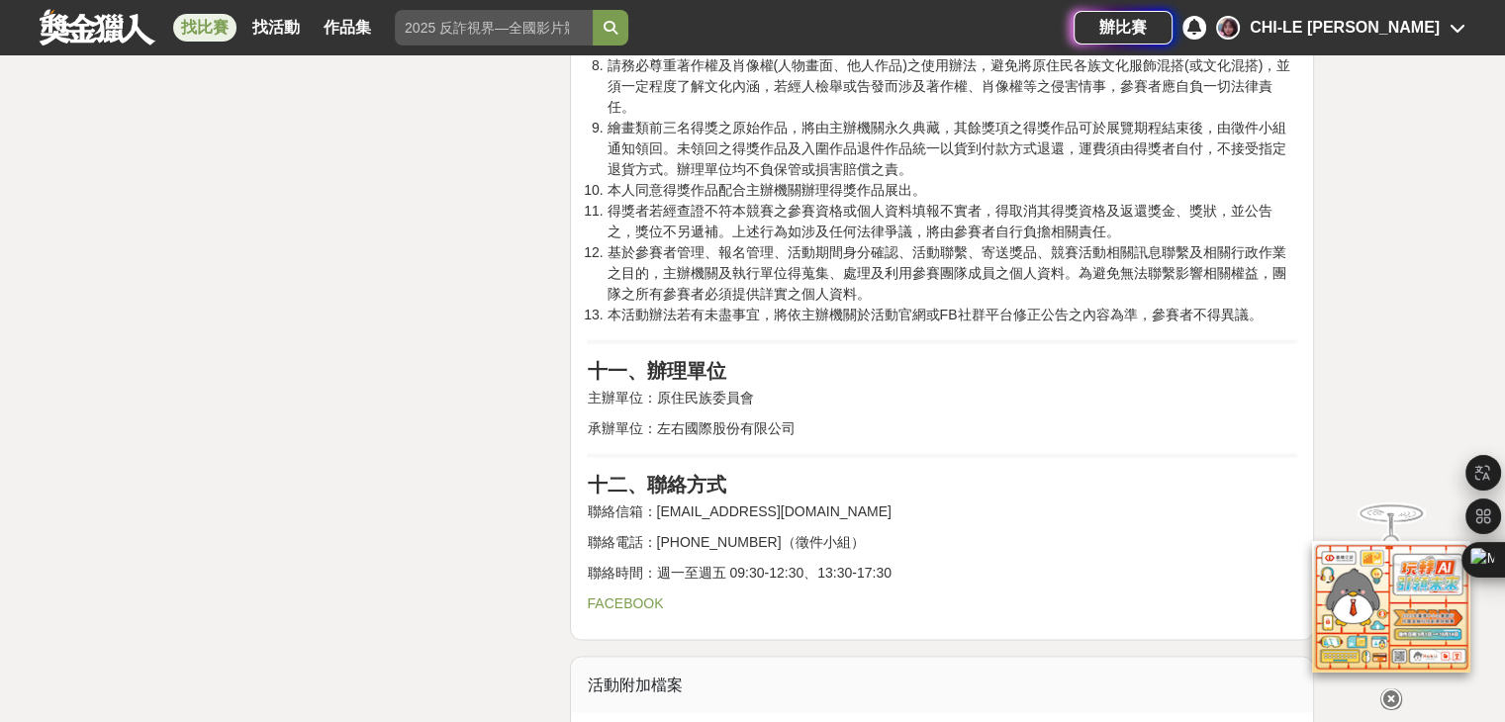
click at [634, 596] on link "FACEBOOK" at bounding box center [625, 604] width 76 height 16
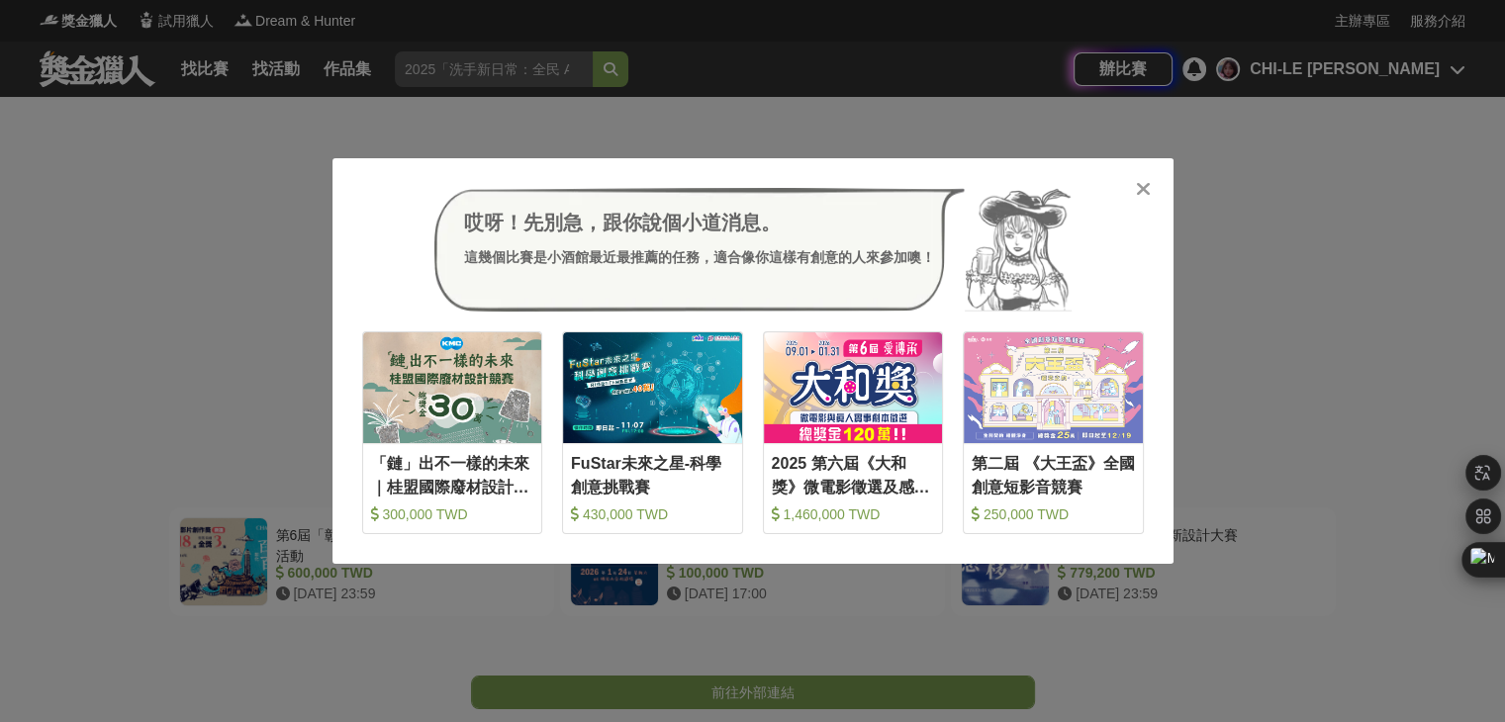
click at [1134, 183] on div at bounding box center [1144, 188] width 20 height 20
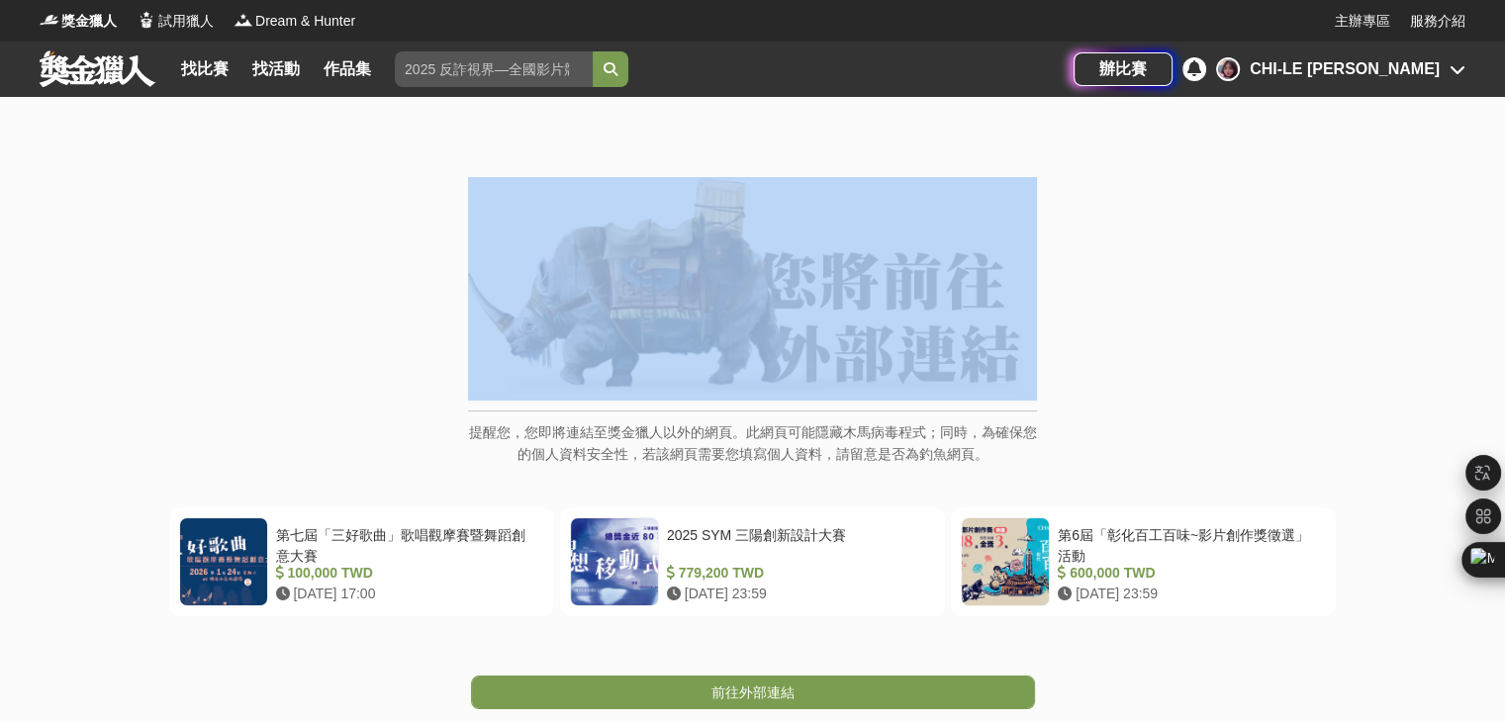
drag, startPoint x: 1133, startPoint y: 183, endPoint x: 1172, endPoint y: 195, distance: 41.3
click at [1133, 182] on div "提醒您，您即將連結至獎金獵人以外的網頁。此網頁可能隱藏木馬病毒程式；同時，為確保您的個人資料安全性，若該網頁需要您填寫個人資料，請留意是否為釣魚網頁。" at bounding box center [752, 331] width 1425 height 309
